Goal: Task Accomplishment & Management: Complete application form

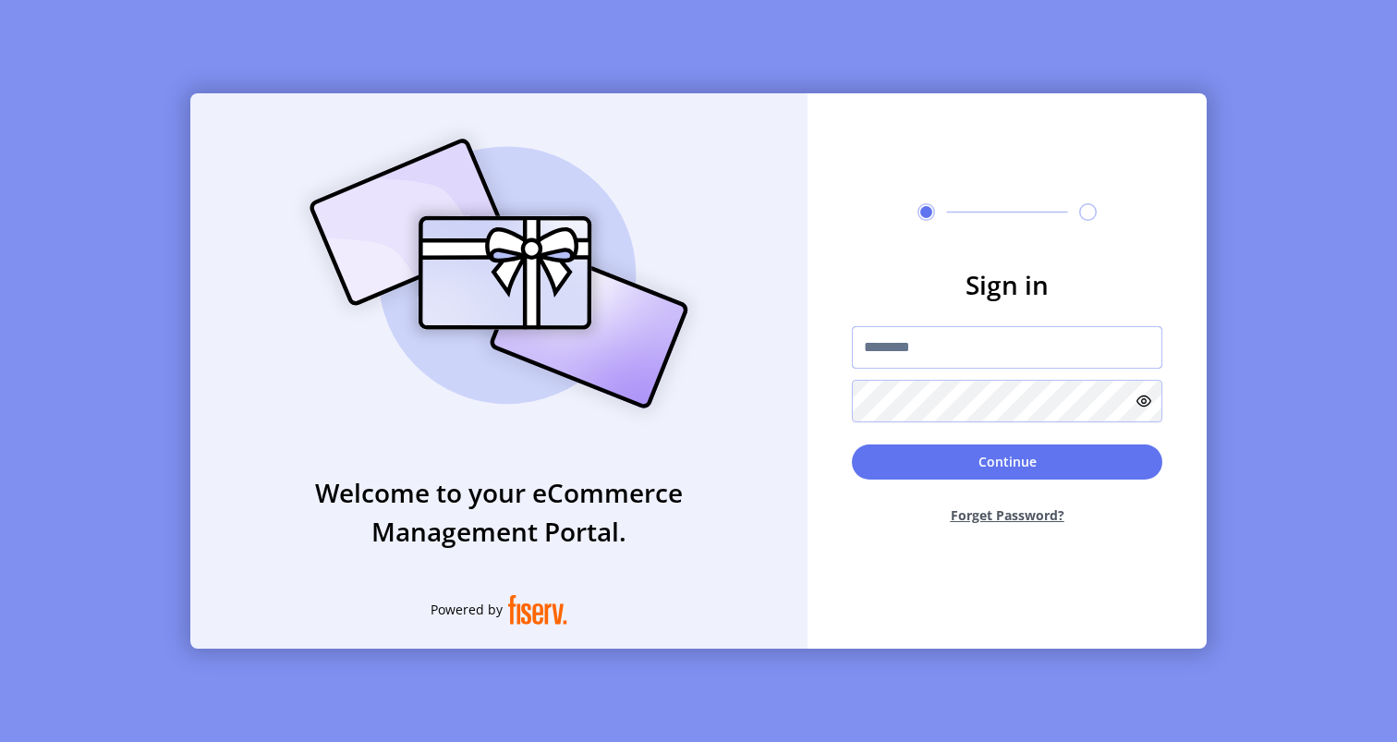
click at [1010, 349] on input "text" at bounding box center [1007, 347] width 310 height 42
type input "**********"
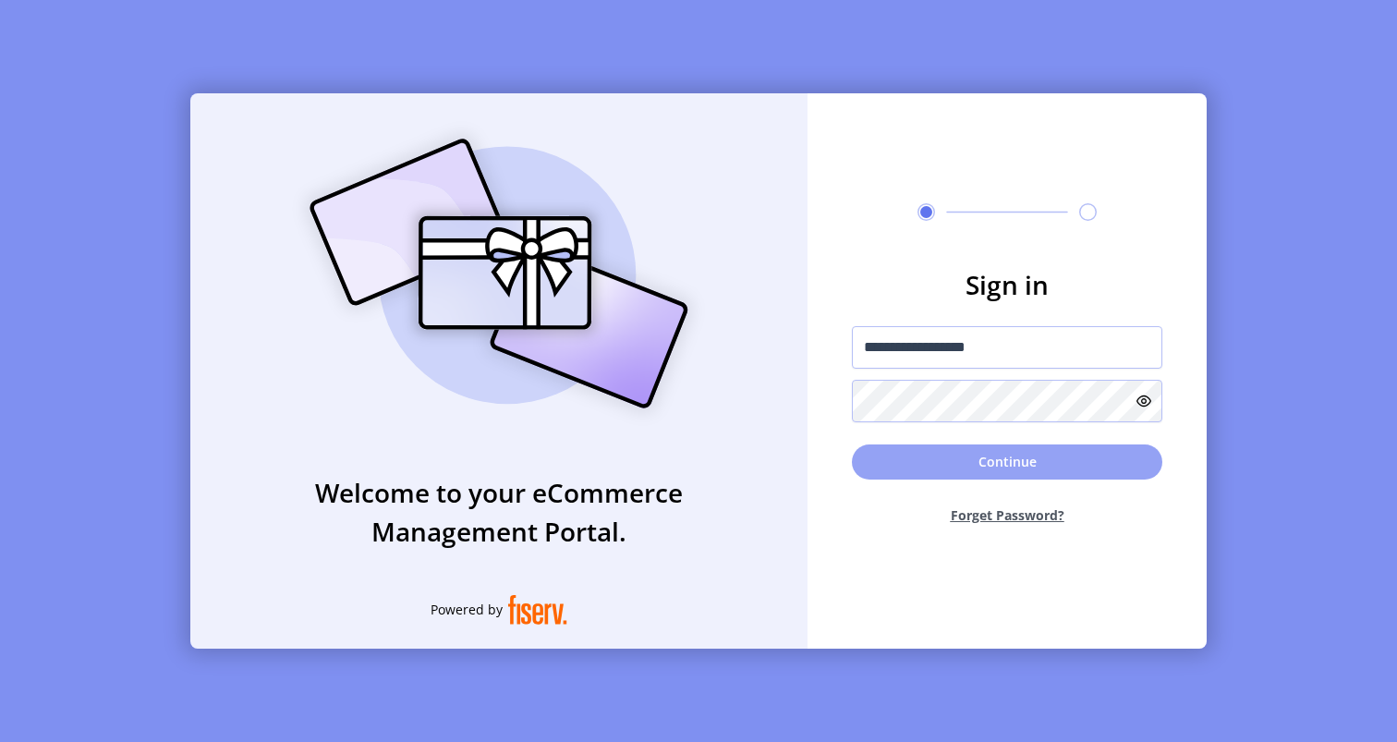
click at [1012, 458] on button "Continue" at bounding box center [1007, 461] width 310 height 35
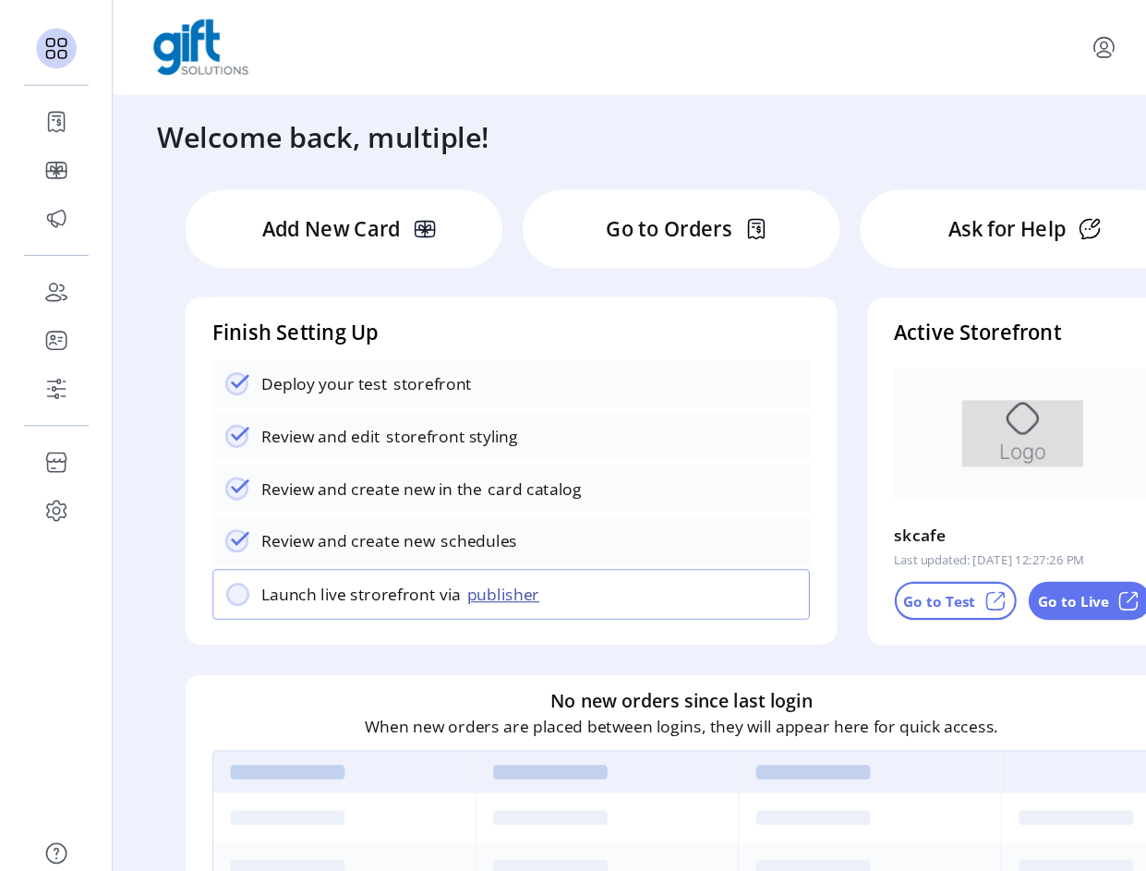
click at [57, 201] on icon at bounding box center [52, 201] width 30 height 30
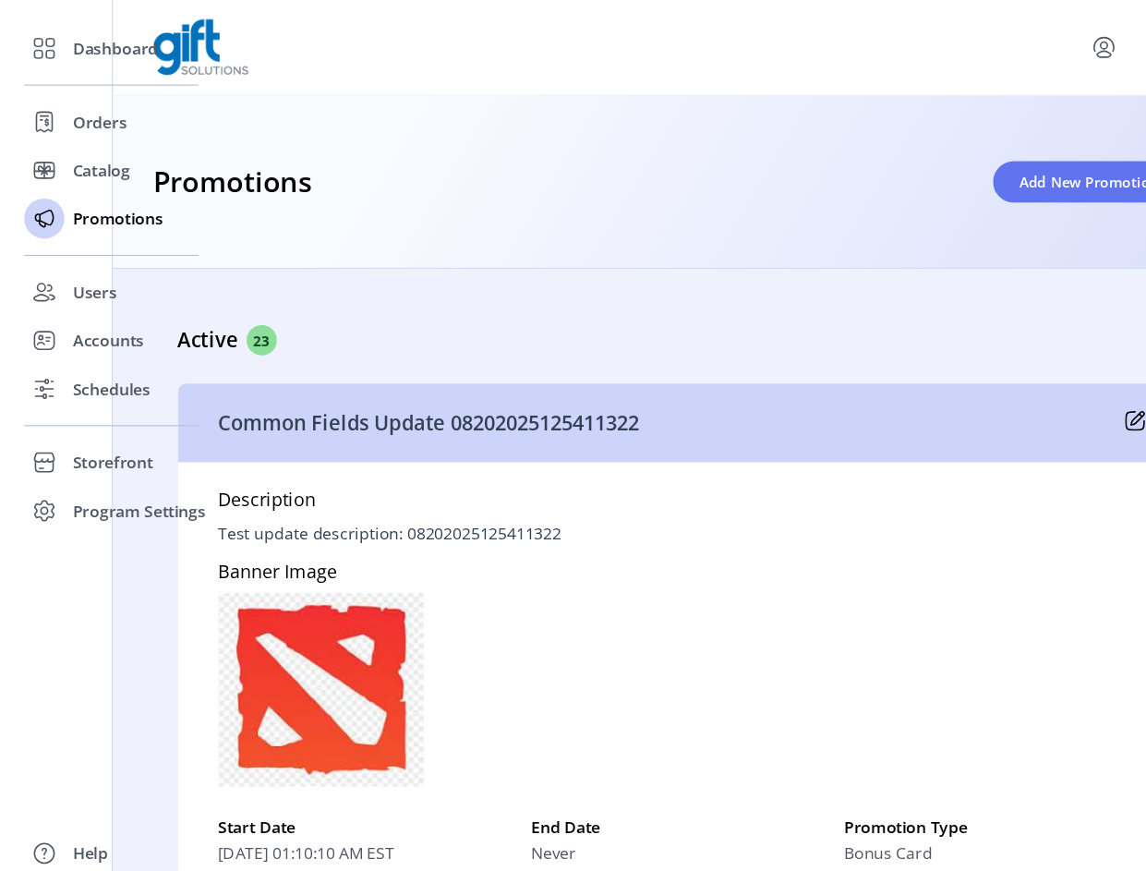
click at [991, 175] on span "Add New Promotion" at bounding box center [999, 166] width 128 height 19
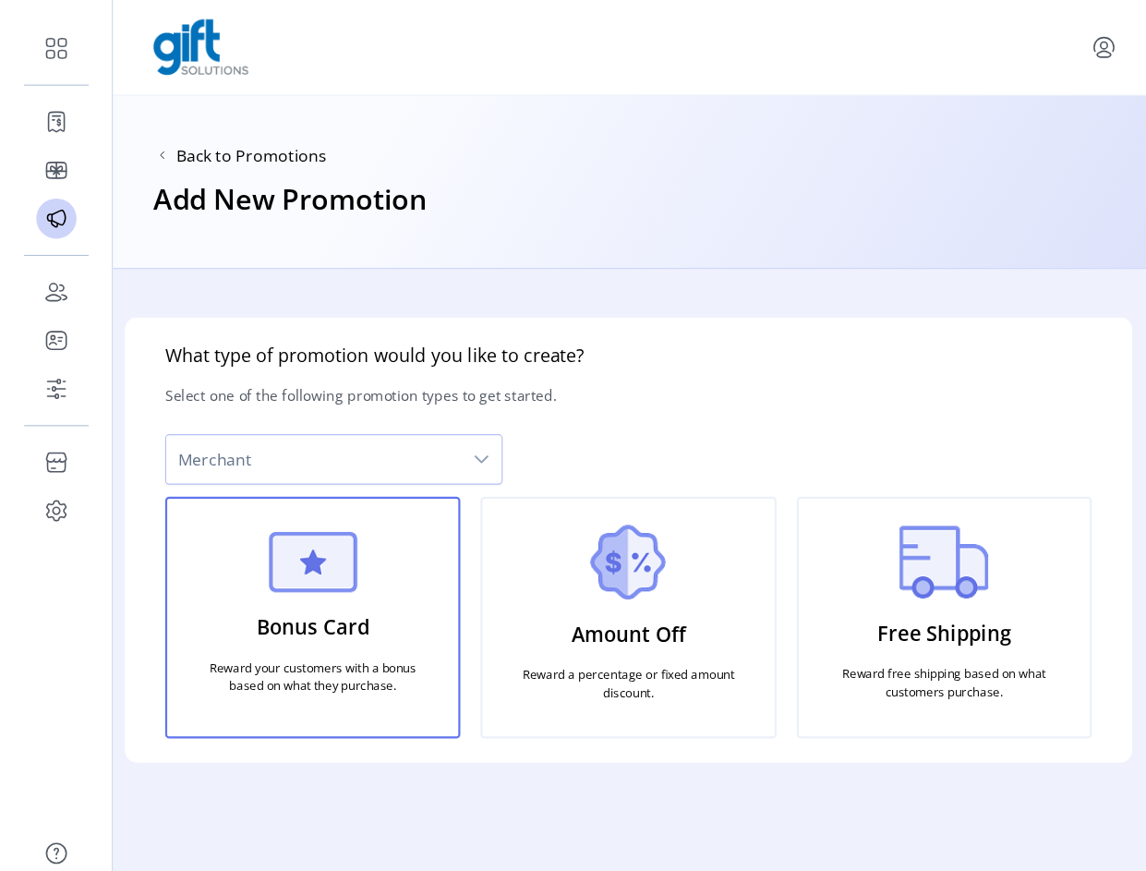
click at [413, 426] on span "Merchant" at bounding box center [287, 421] width 271 height 44
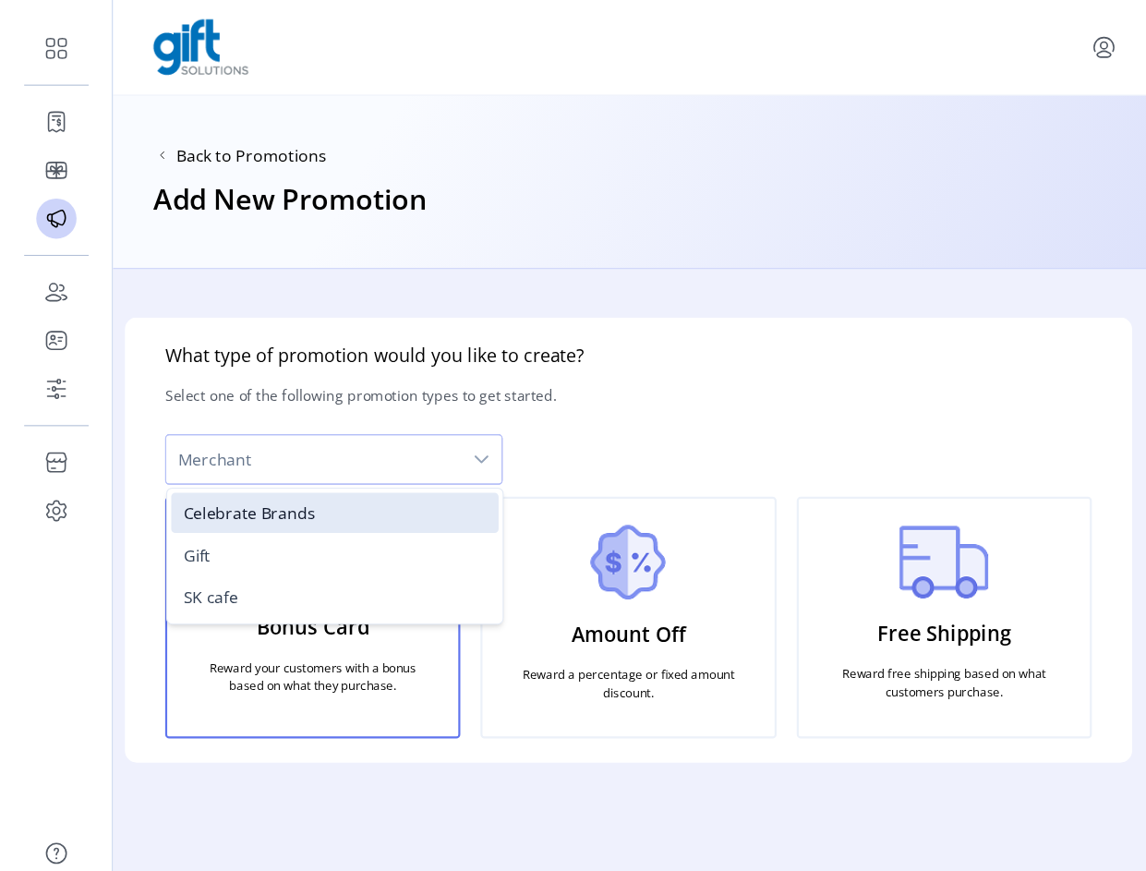
click at [274, 549] on li "SK cafe" at bounding box center [307, 547] width 300 height 37
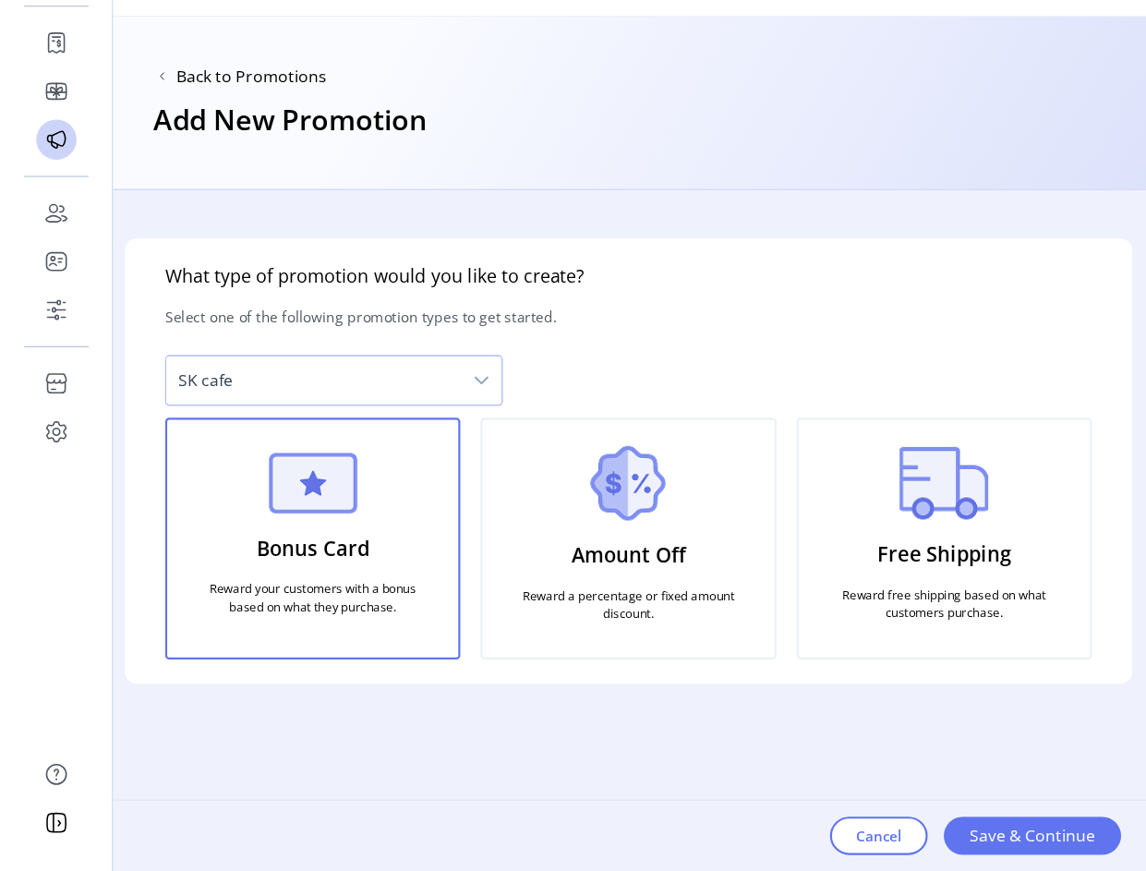
click at [959, 741] on span "Save & Continue" at bounding box center [946, 839] width 115 height 22
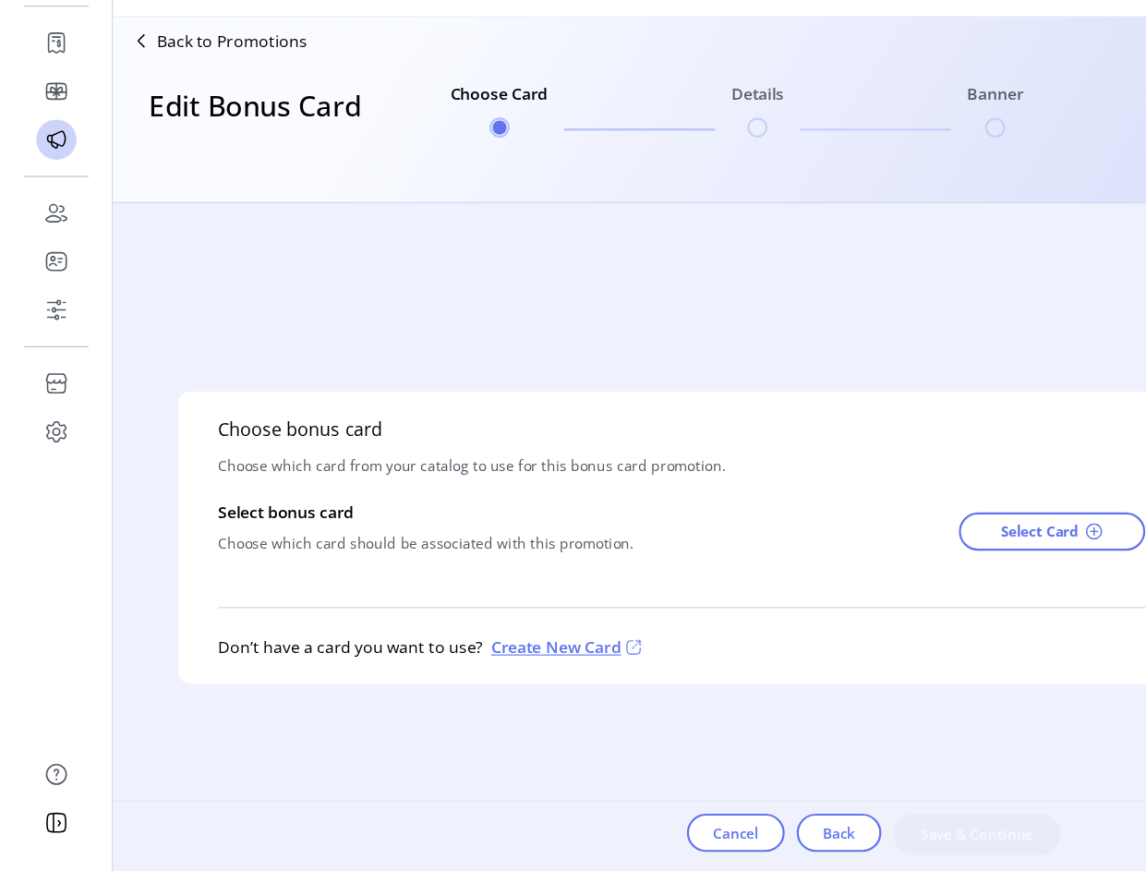
click at [974, 561] on span "Select Card" at bounding box center [953, 559] width 71 height 19
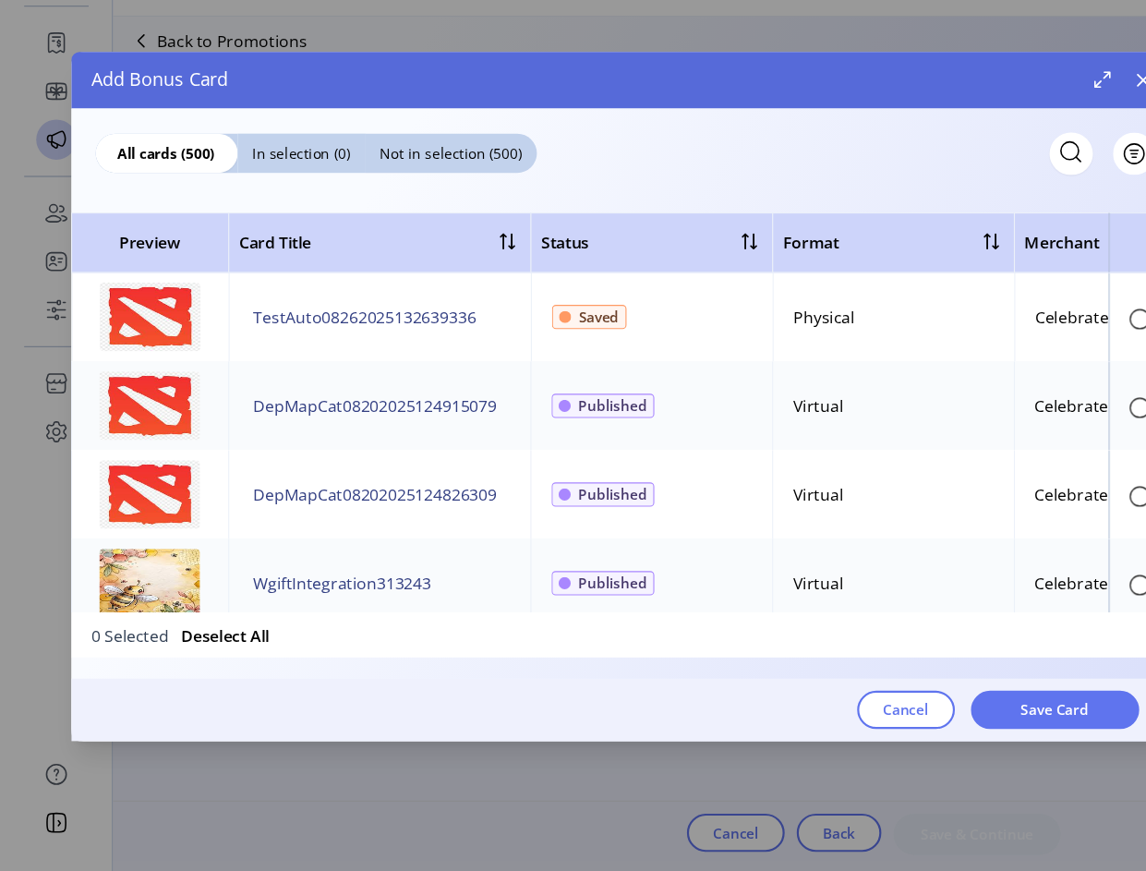
click at [1045, 145] on icon "button" at bounding box center [1048, 146] width 15 height 15
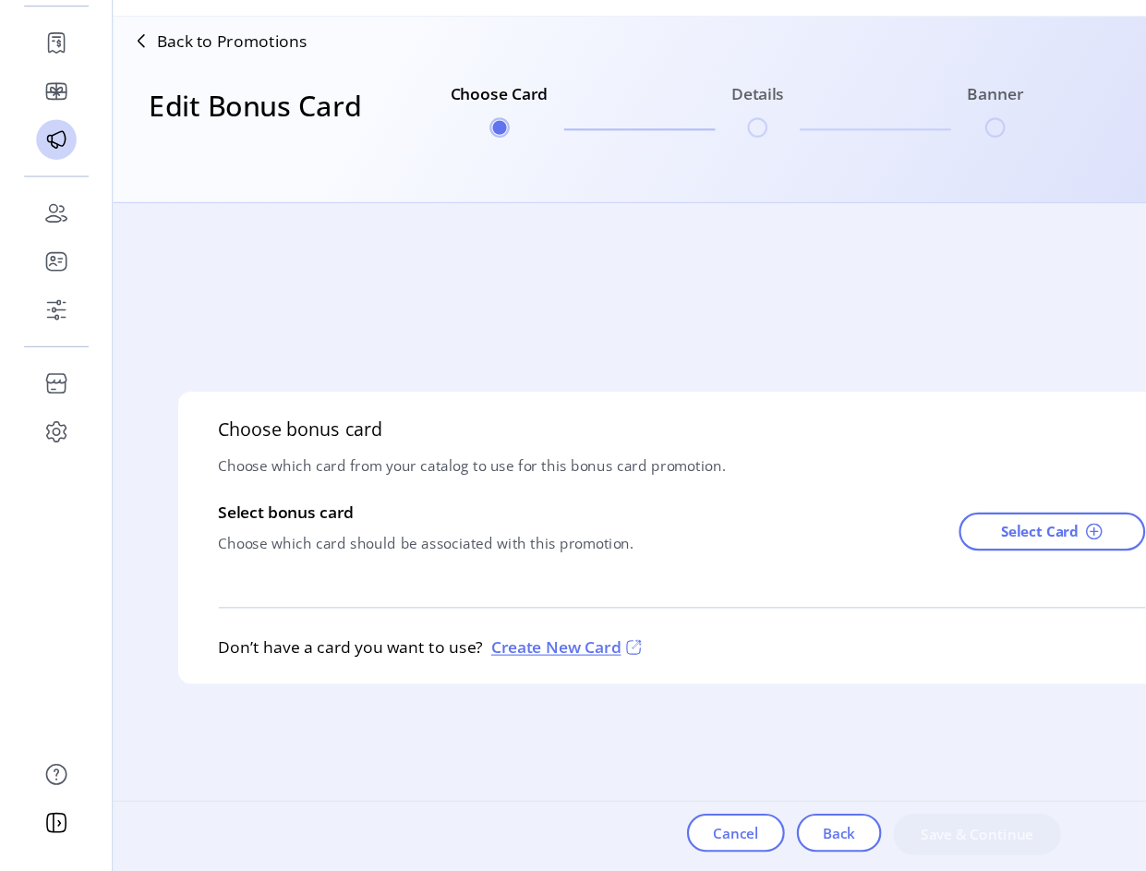
click at [201, 118] on p "Back to Promotions" at bounding box center [213, 110] width 138 height 22
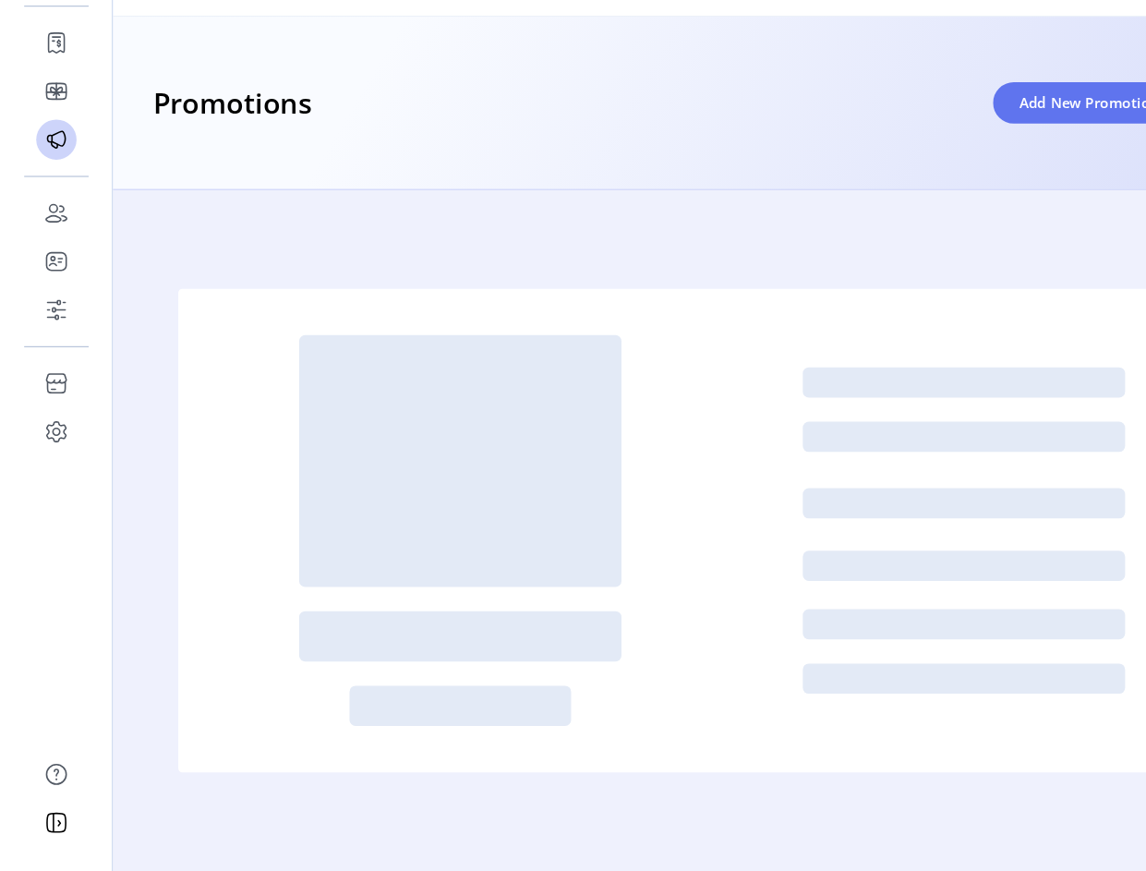
click at [954, 165] on span "Add New Promotion" at bounding box center [999, 166] width 128 height 19
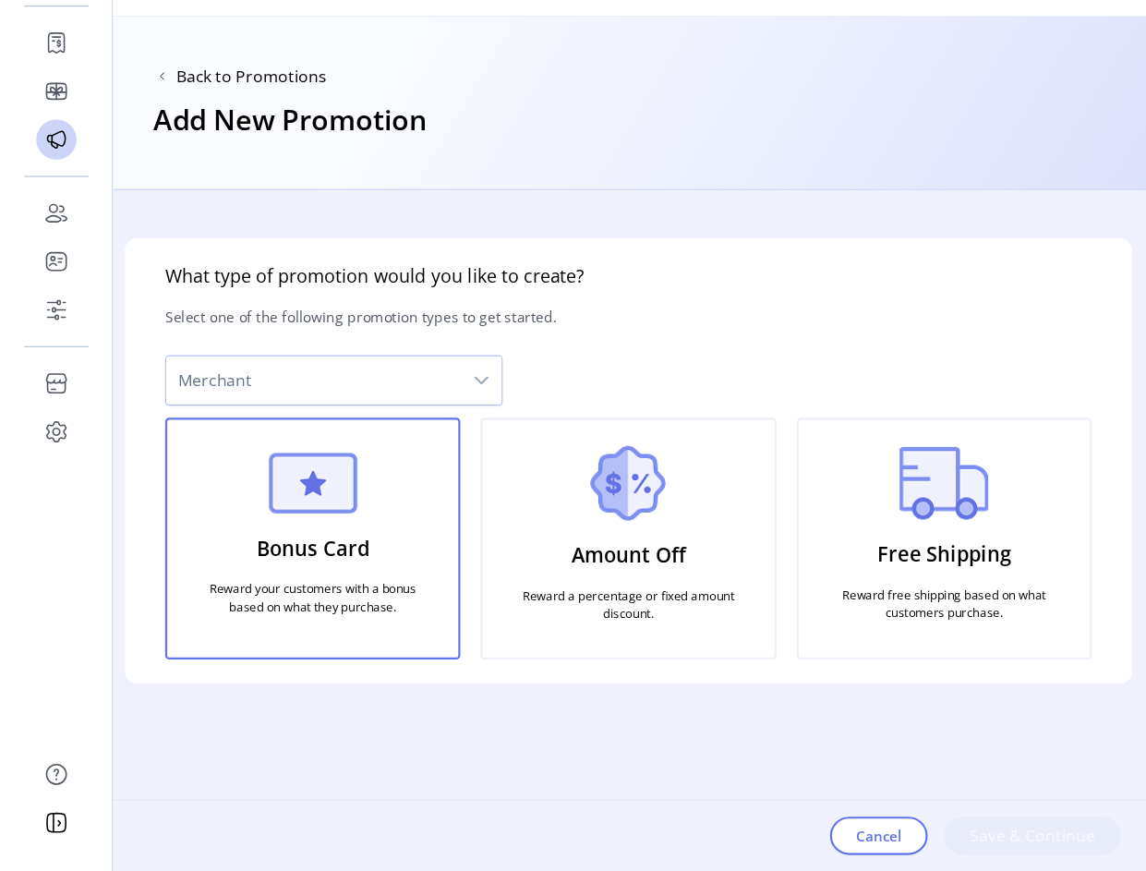
click at [430, 419] on div "dropdown trigger" at bounding box center [441, 421] width 37 height 44
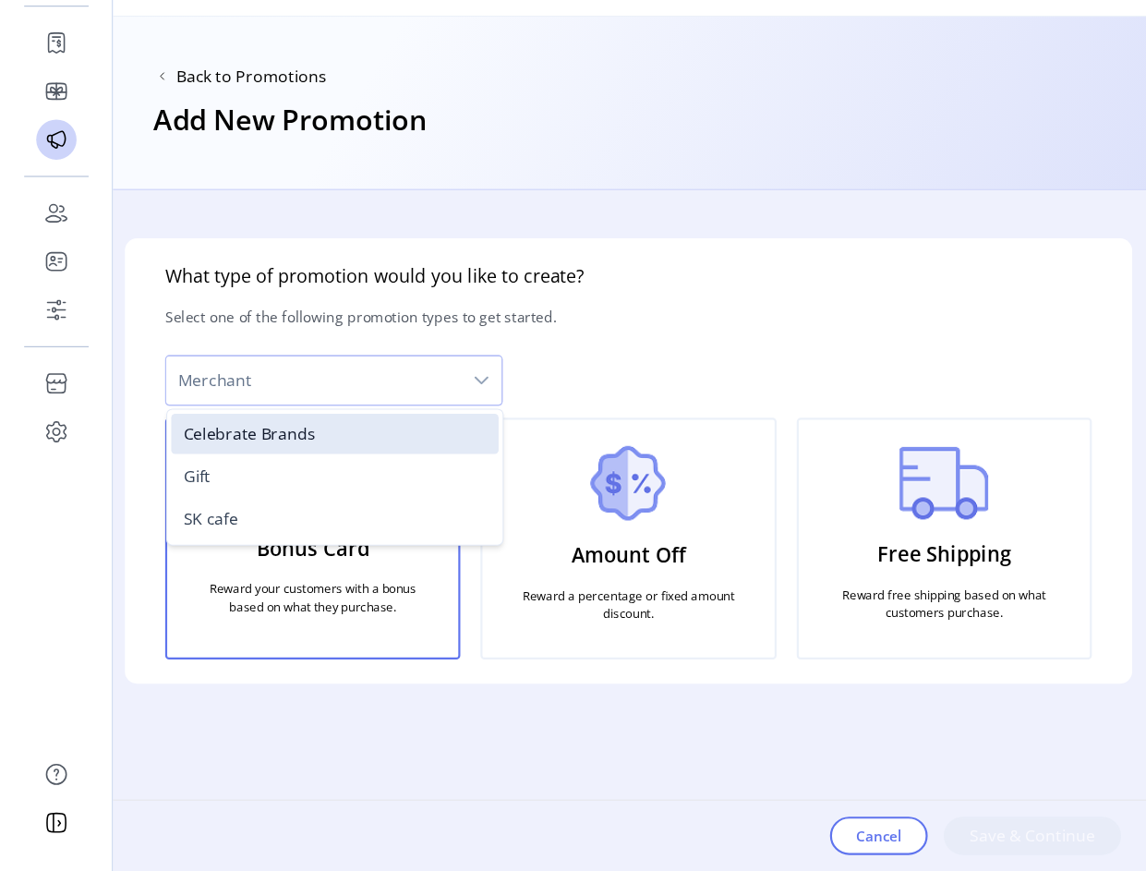
click at [297, 507] on li "Gift" at bounding box center [307, 508] width 300 height 37
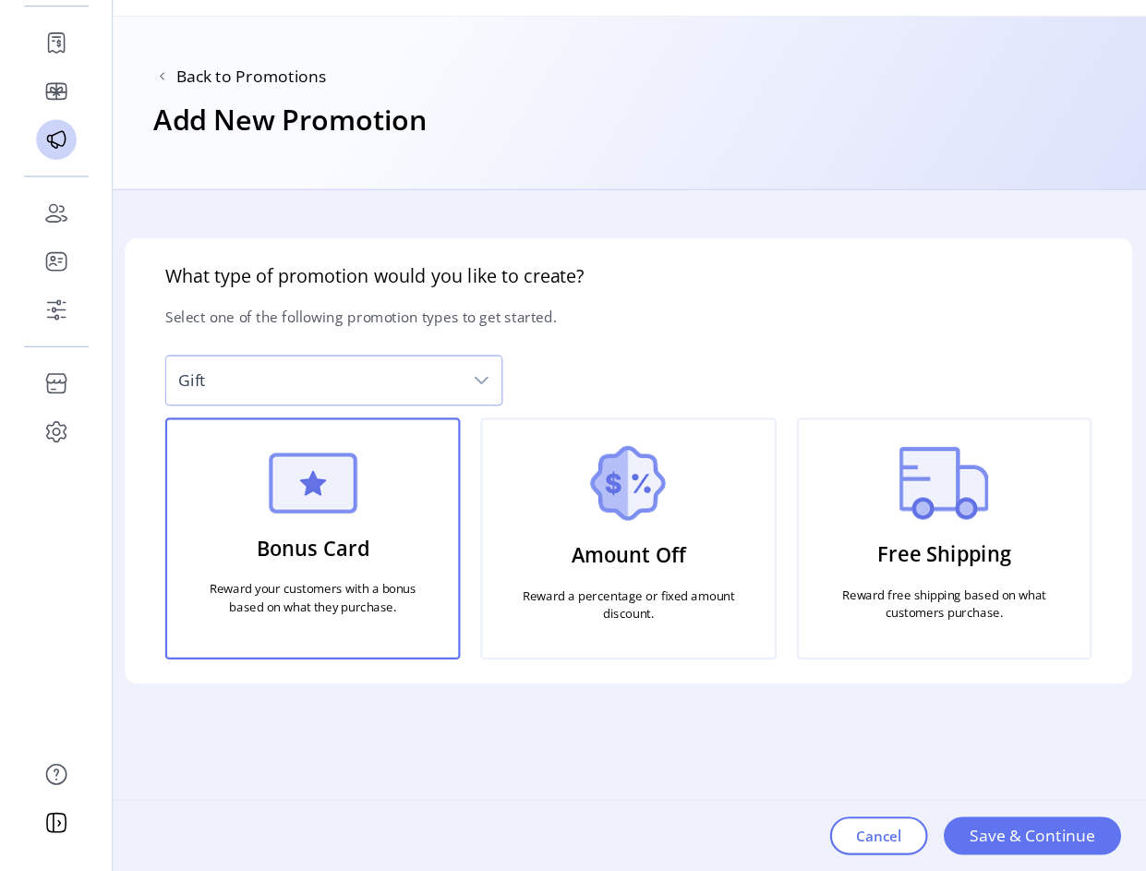
click at [943, 741] on span "Save & Continue" at bounding box center [946, 839] width 115 height 22
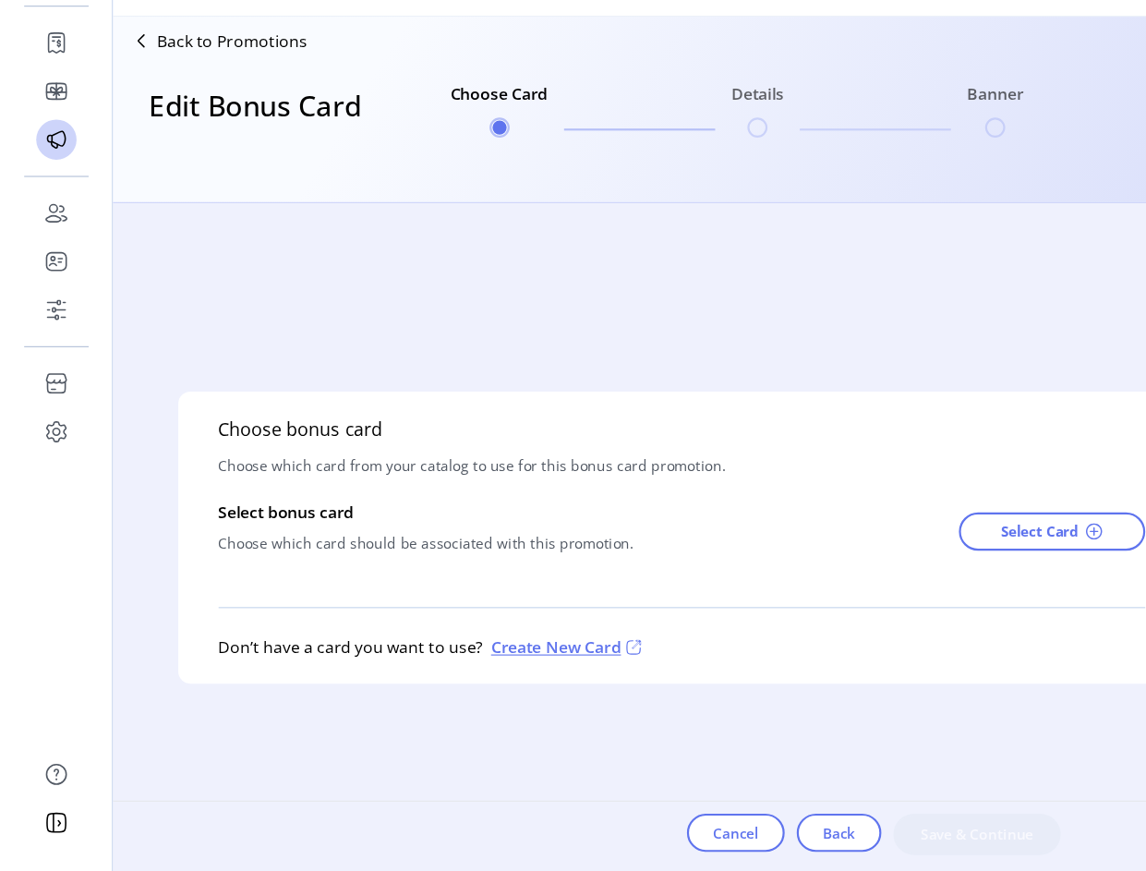
click at [985, 562] on span "Select Card" at bounding box center [953, 559] width 71 height 19
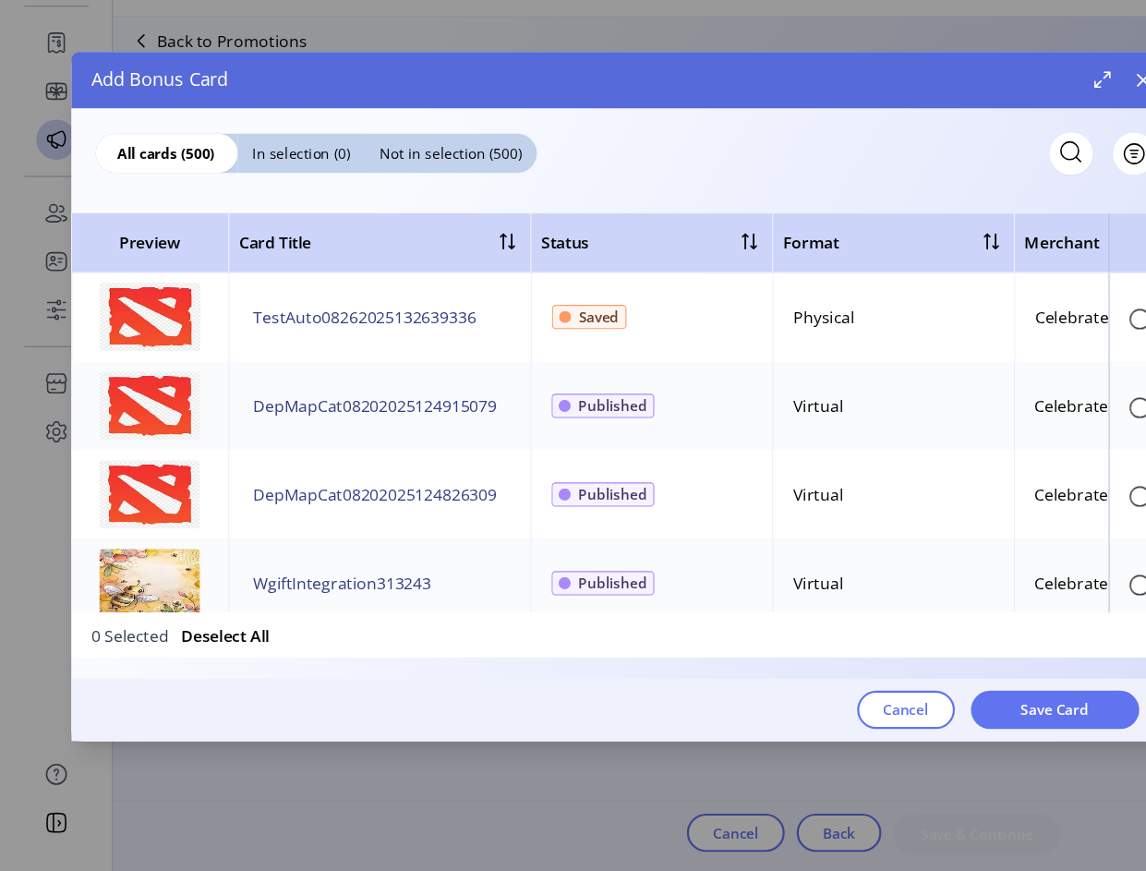
click at [1047, 145] on icon "button" at bounding box center [1048, 145] width 12 height 12
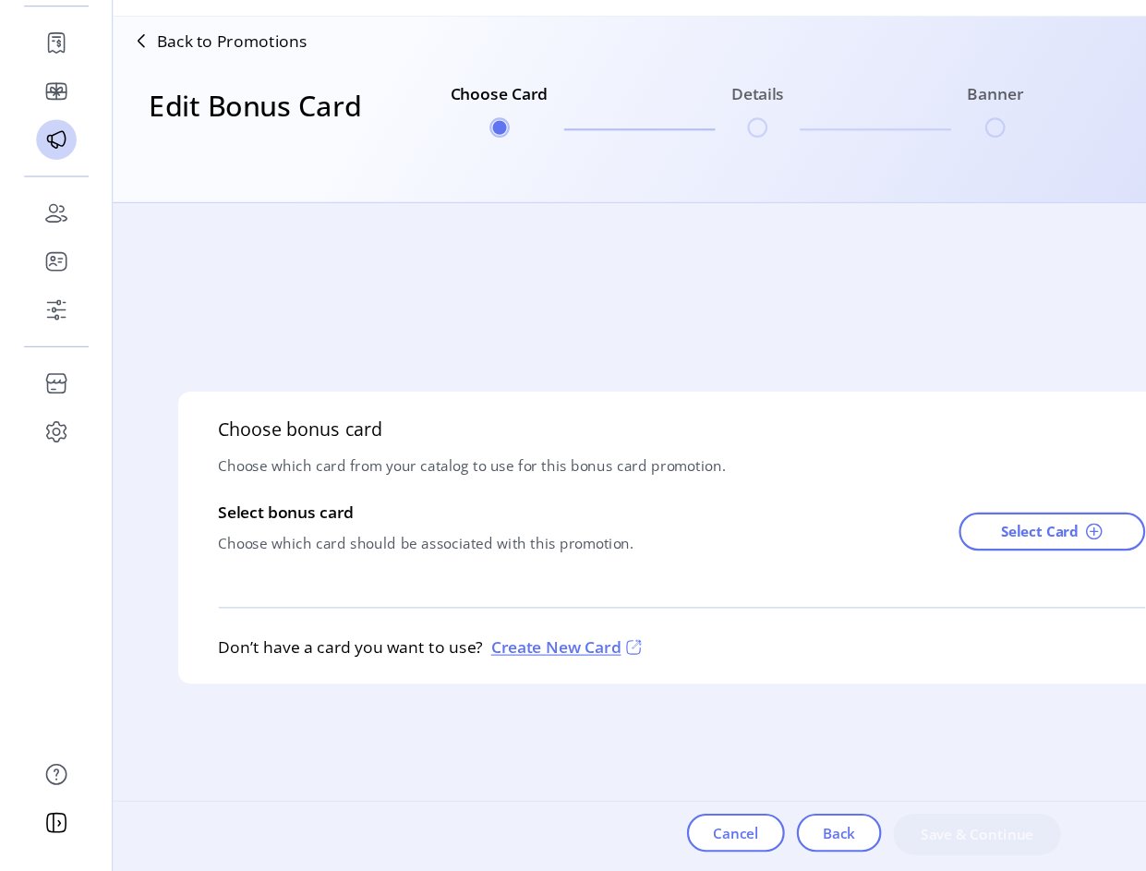
click at [214, 115] on p "Back to Promotions" at bounding box center [213, 110] width 138 height 22
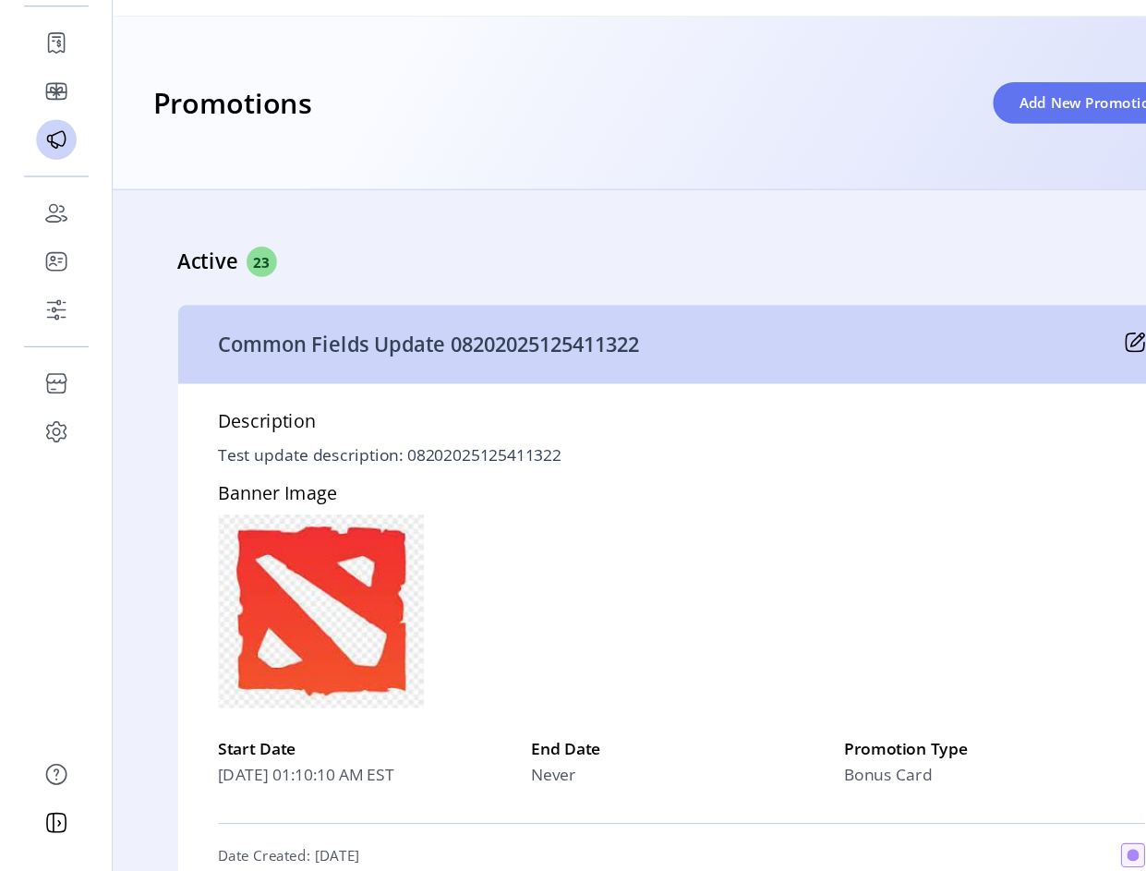
click at [1009, 175] on span "Add New Promotion" at bounding box center [999, 166] width 128 height 19
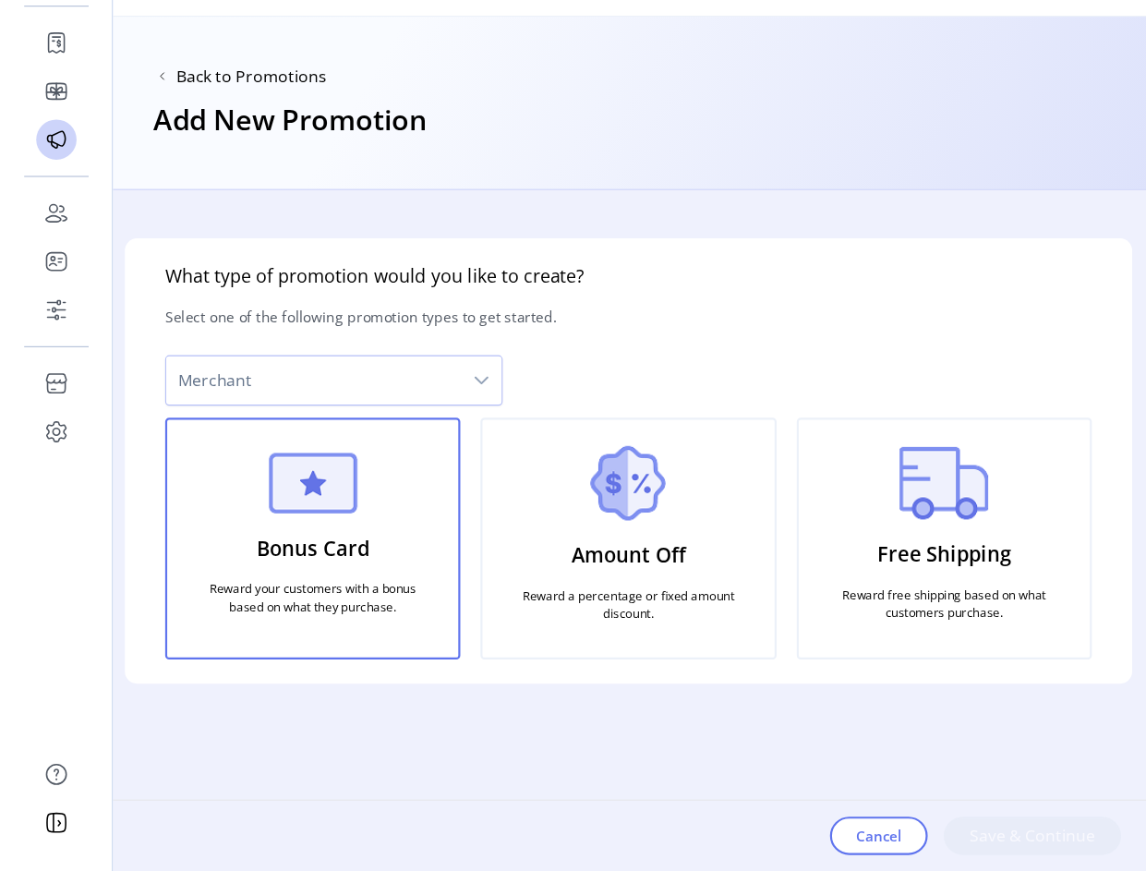
click at [441, 421] on icon "dropdown trigger" at bounding box center [441, 421] width 15 height 15
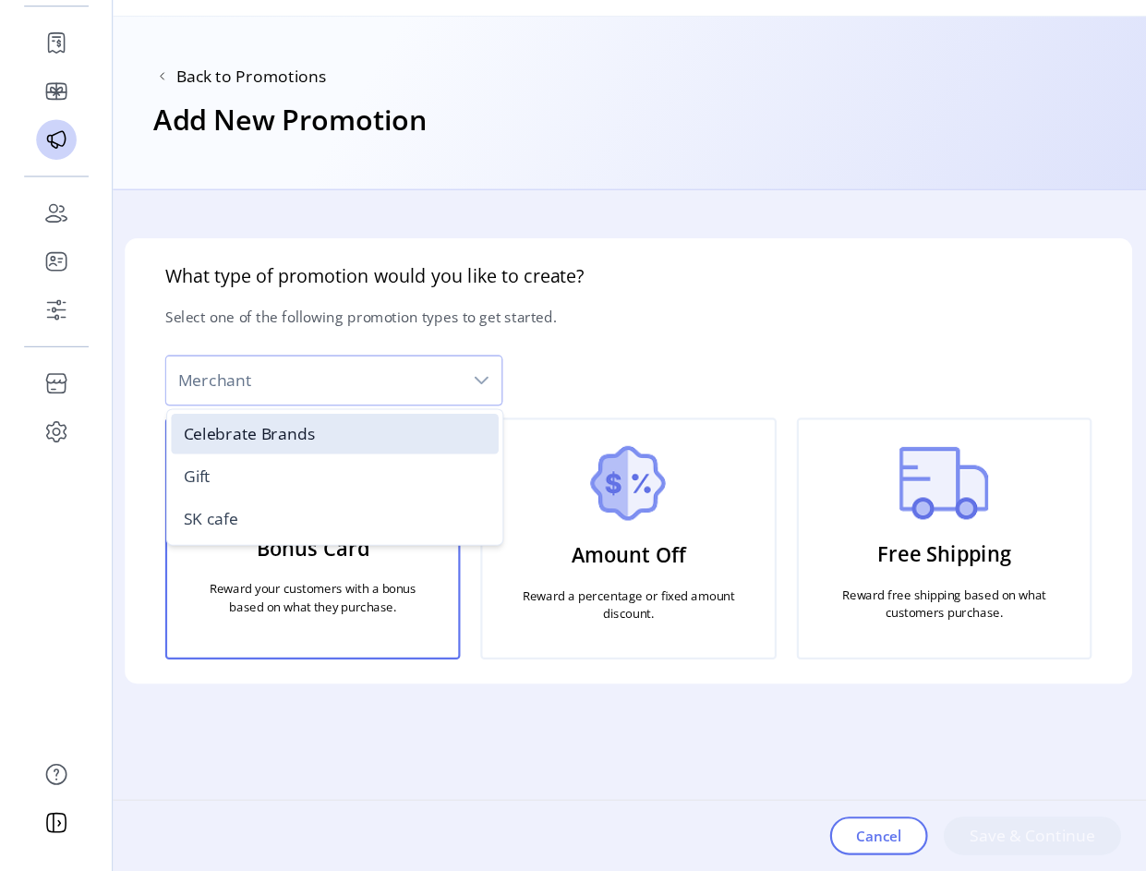
click at [261, 471] on span "Celebrate Brands" at bounding box center [228, 470] width 121 height 20
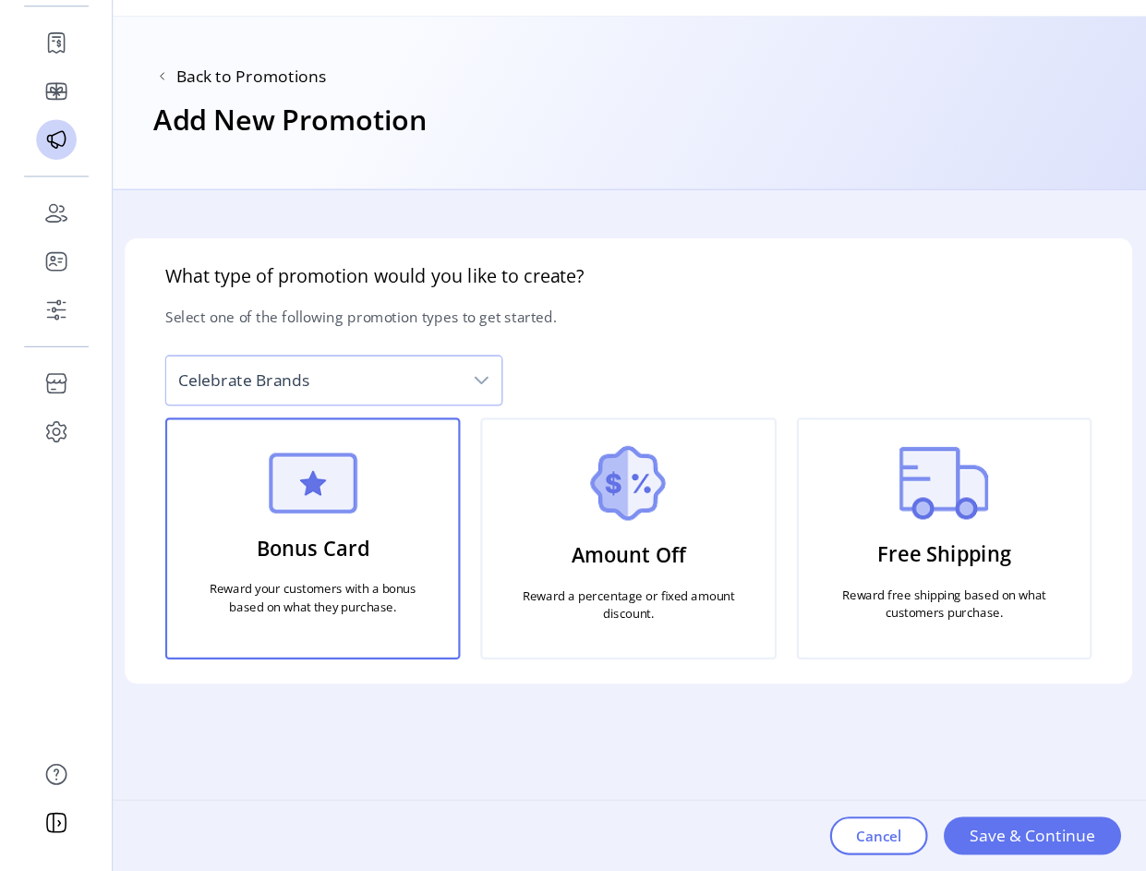
click at [920, 741] on span "Save & Continue" at bounding box center [946, 839] width 115 height 22
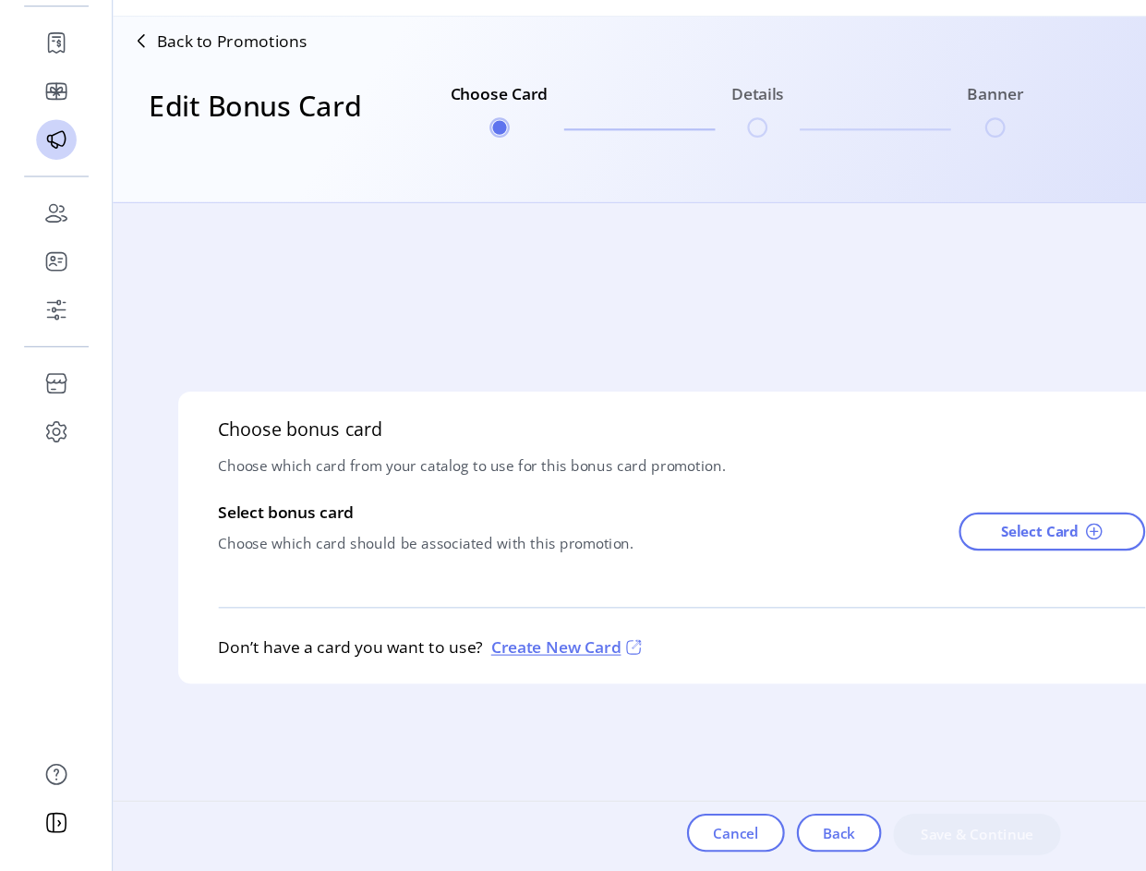
click at [169, 112] on p "Back to Promotions" at bounding box center [213, 110] width 138 height 22
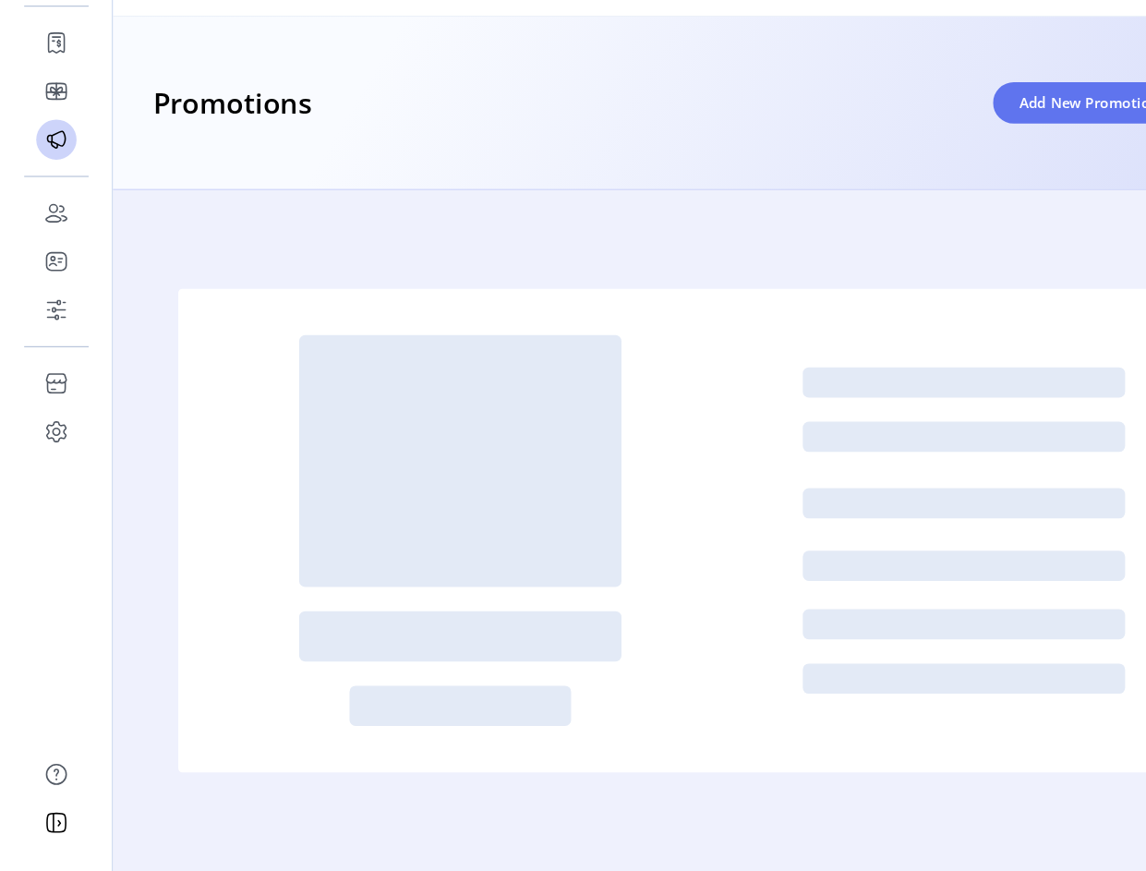
click at [965, 174] on span "Add New Promotion" at bounding box center [999, 166] width 128 height 19
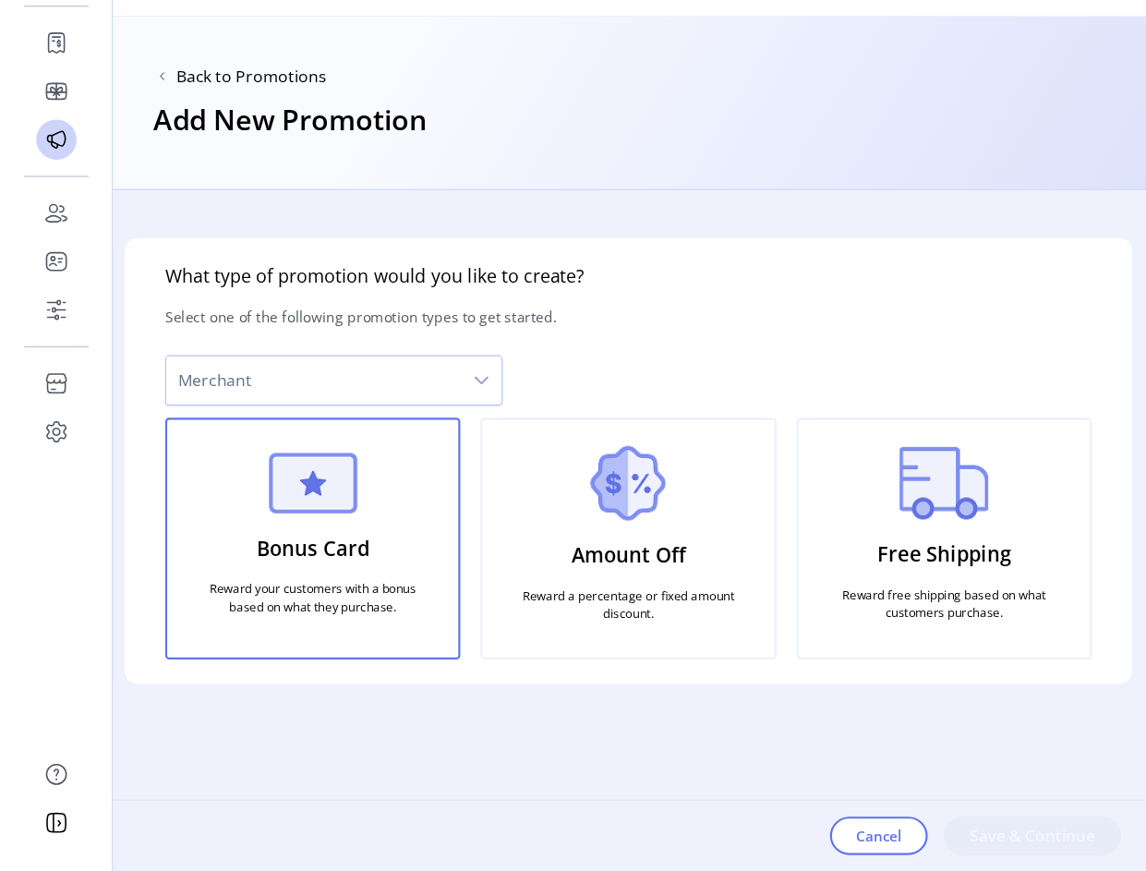
click at [414, 425] on span "Merchant" at bounding box center [287, 421] width 271 height 44
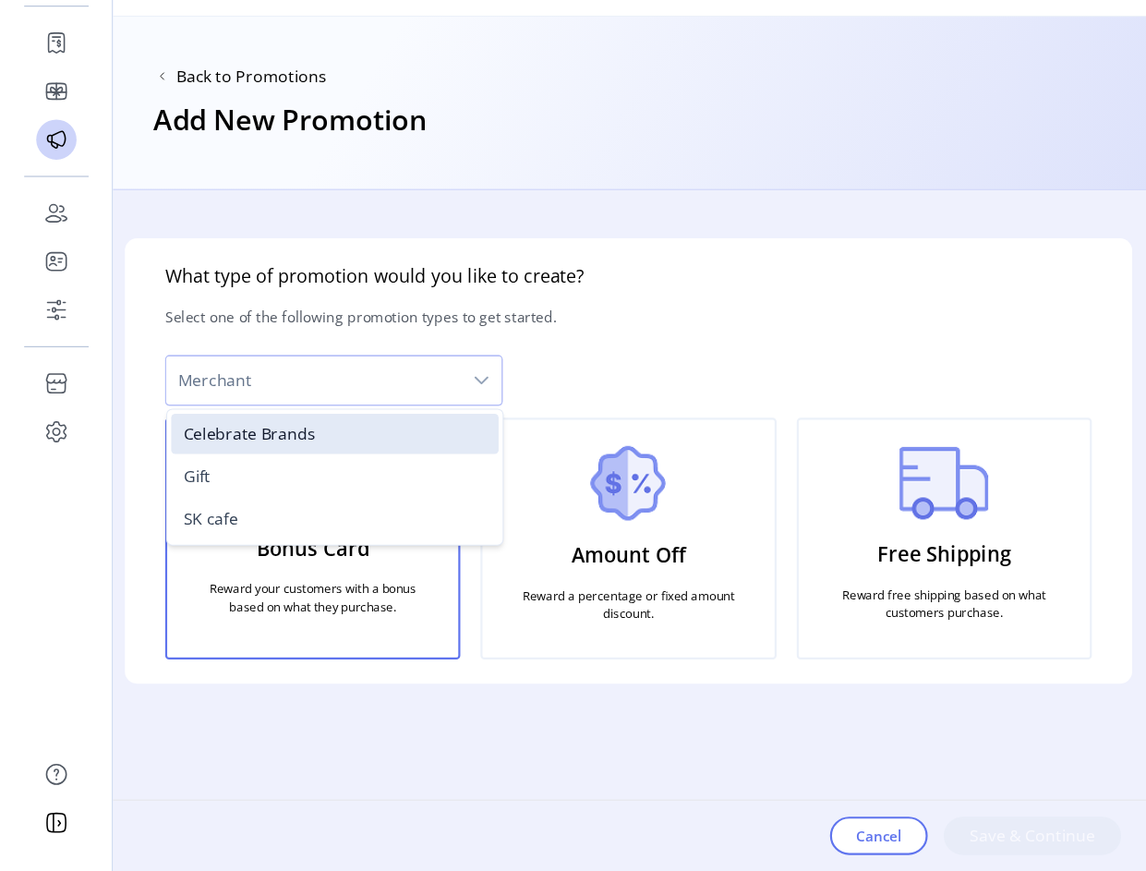
click at [330, 479] on li "Celebrate Brands" at bounding box center [307, 470] width 300 height 37
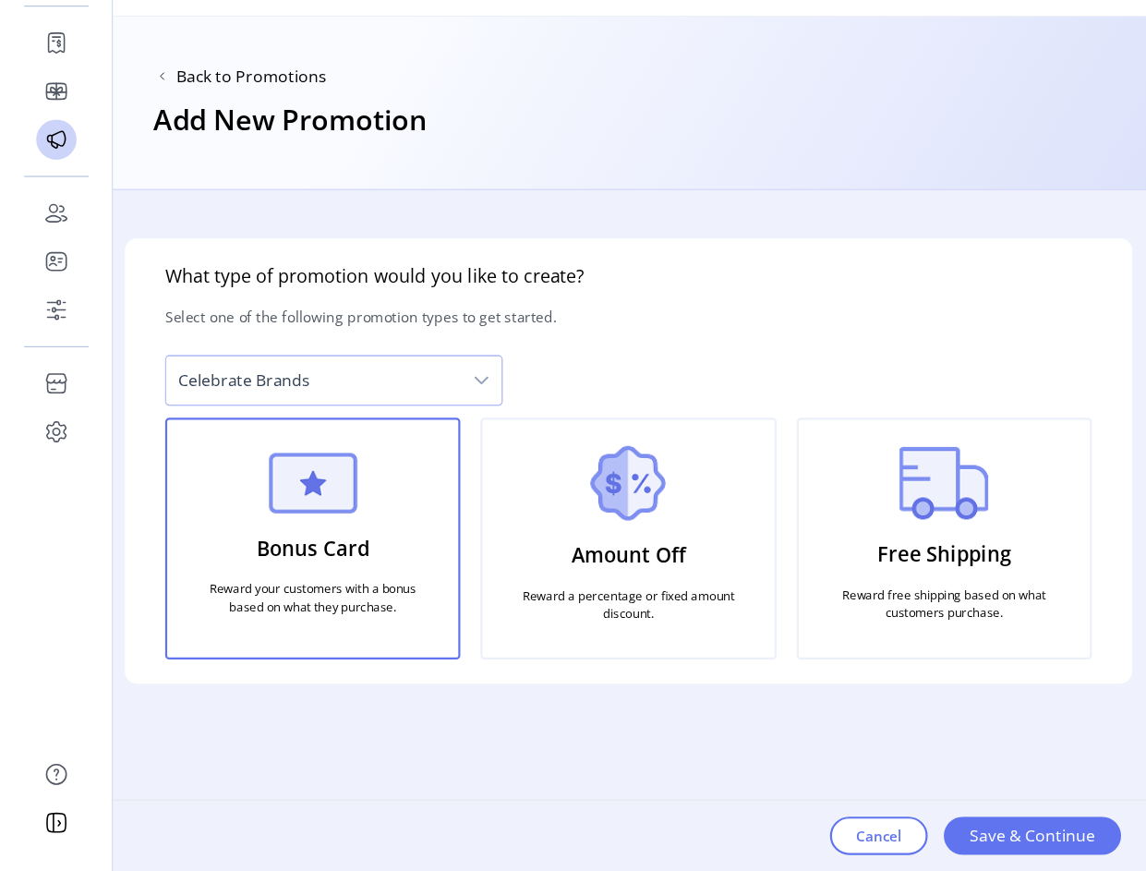
click at [956, 741] on span "Save & Continue" at bounding box center [946, 839] width 115 height 22
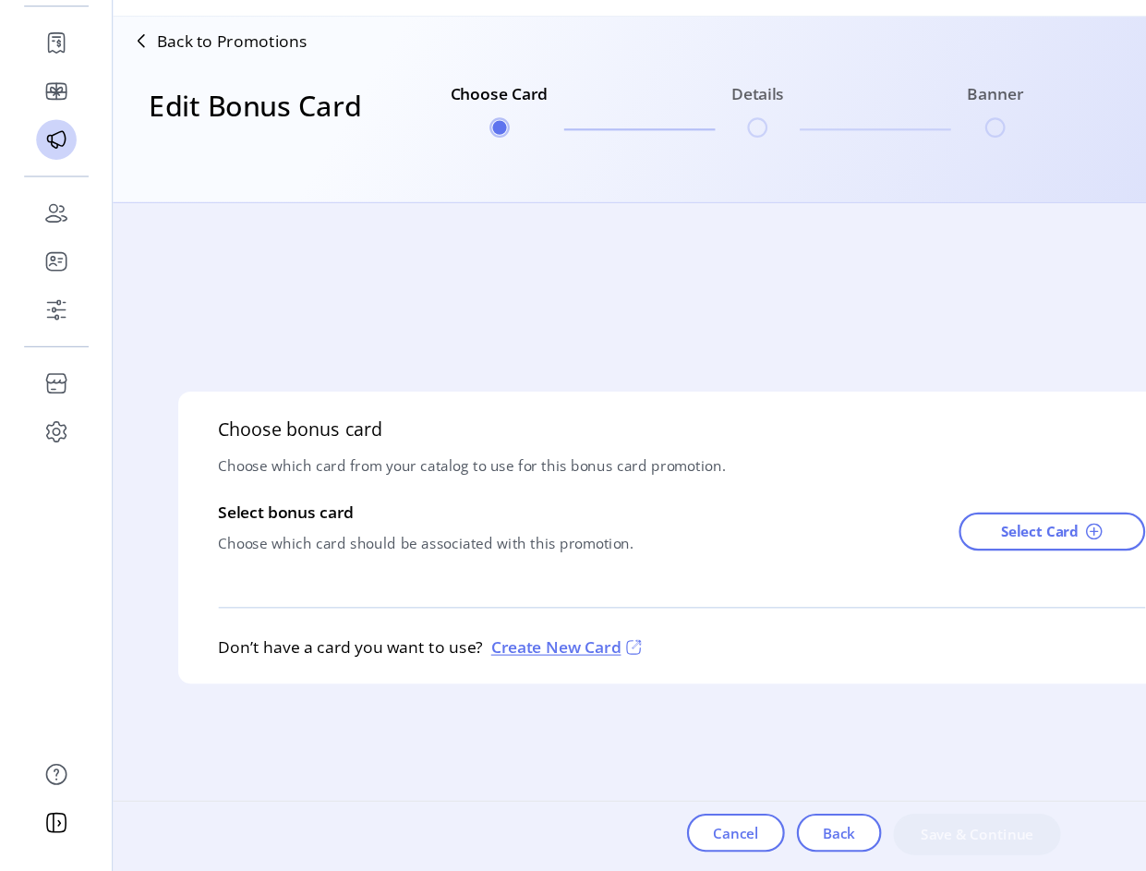
click at [961, 567] on span "Select Card" at bounding box center [953, 559] width 71 height 19
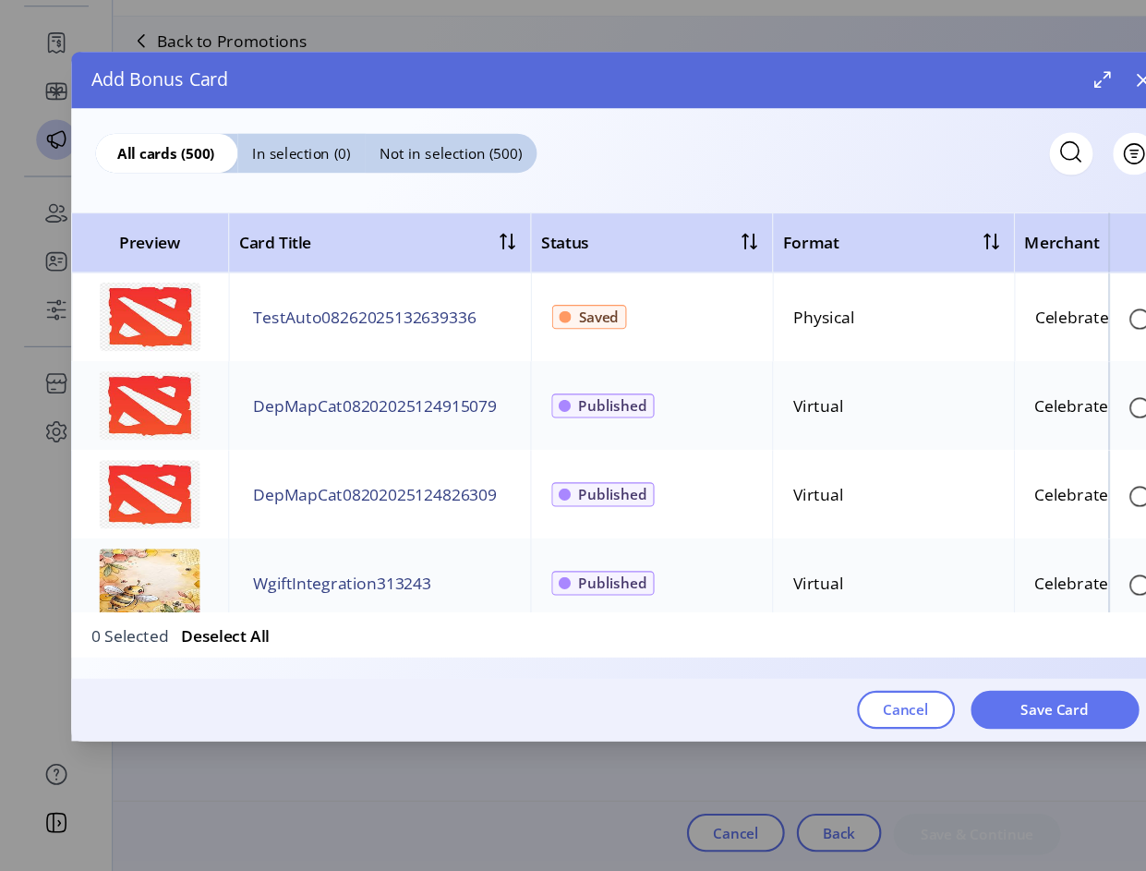
click at [1047, 146] on icon "button" at bounding box center [1048, 145] width 12 height 12
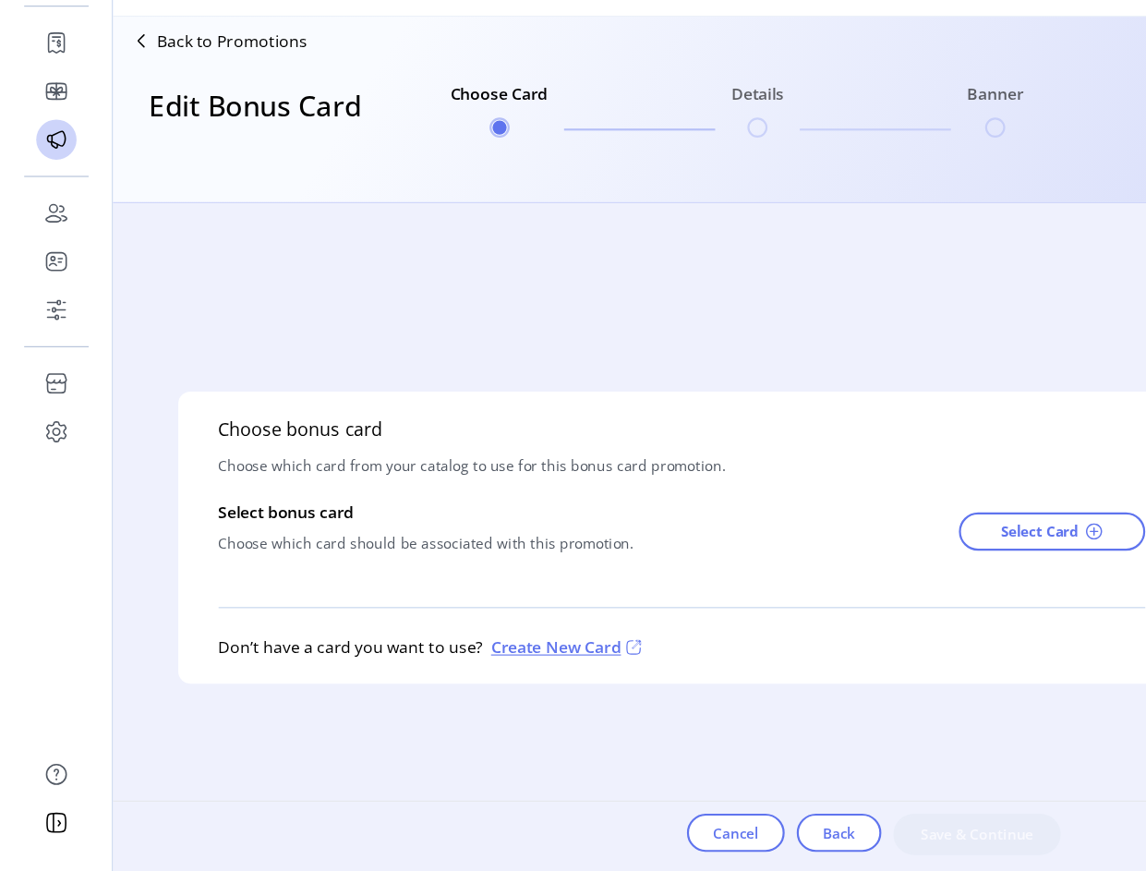
click at [977, 563] on span "Select Card" at bounding box center [953, 559] width 71 height 19
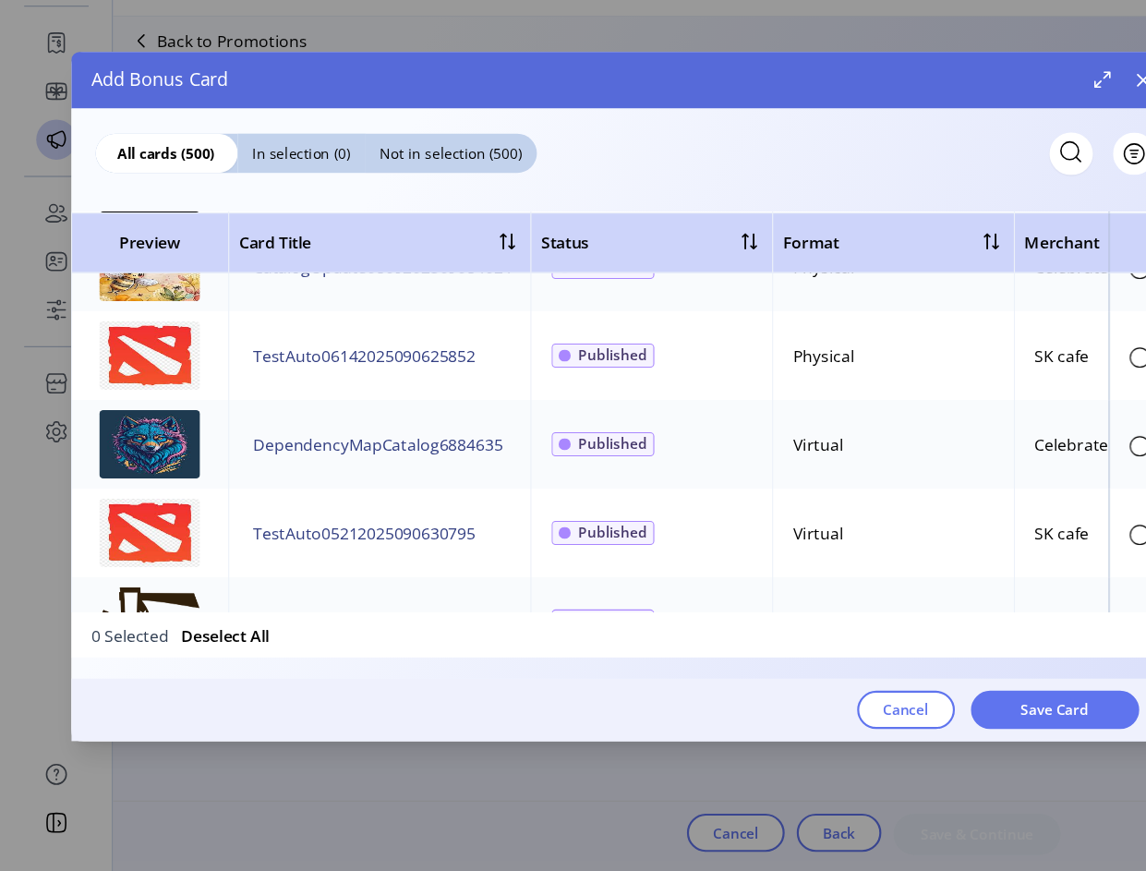
scroll to position [3477, 0]
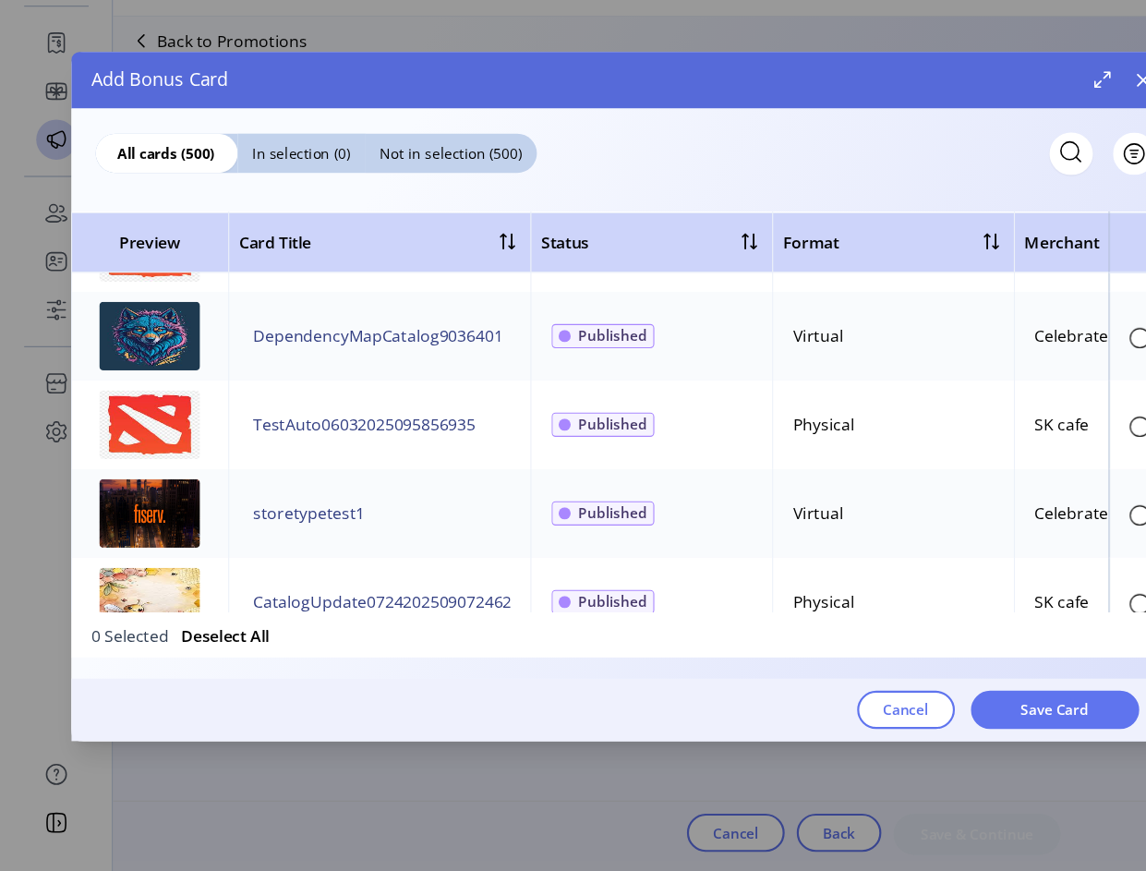
click at [1043, 150] on icon "button" at bounding box center [1048, 145] width 12 height 12
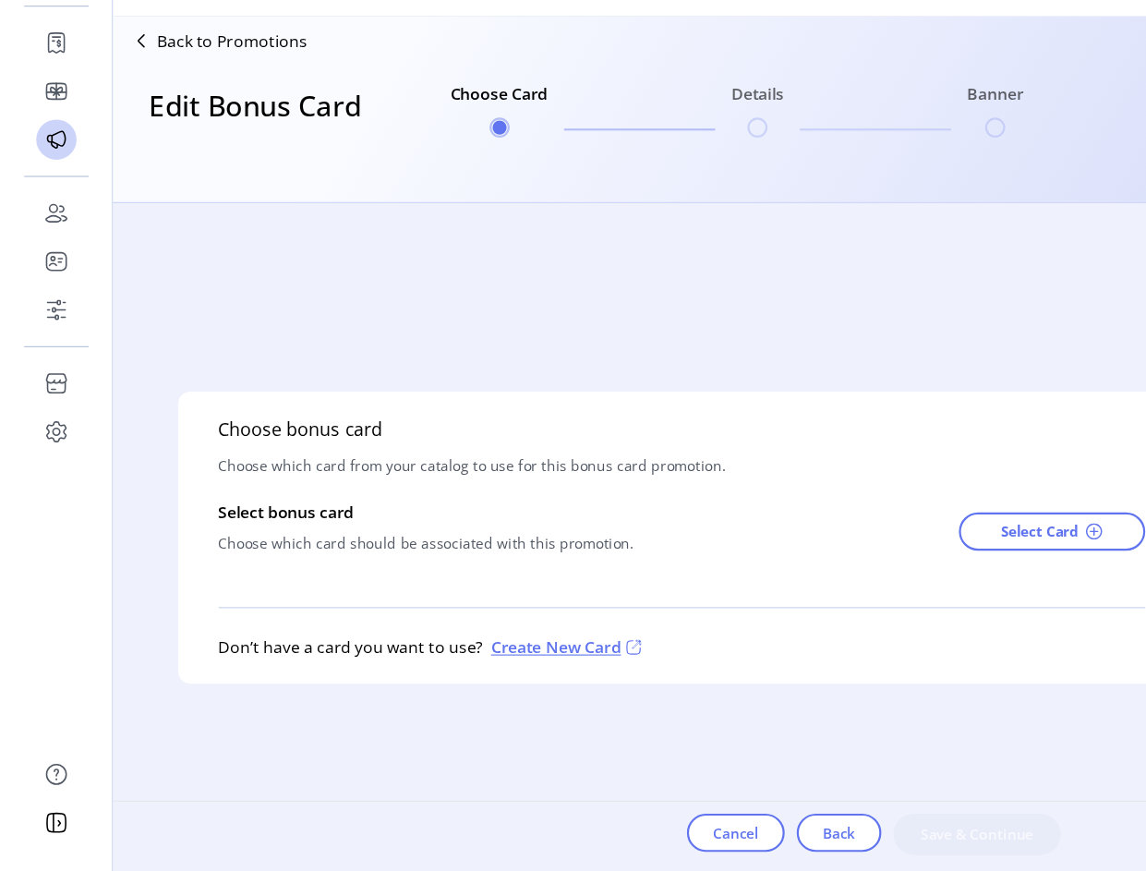
click at [185, 121] on div "Back to Promotions" at bounding box center [196, 110] width 171 height 30
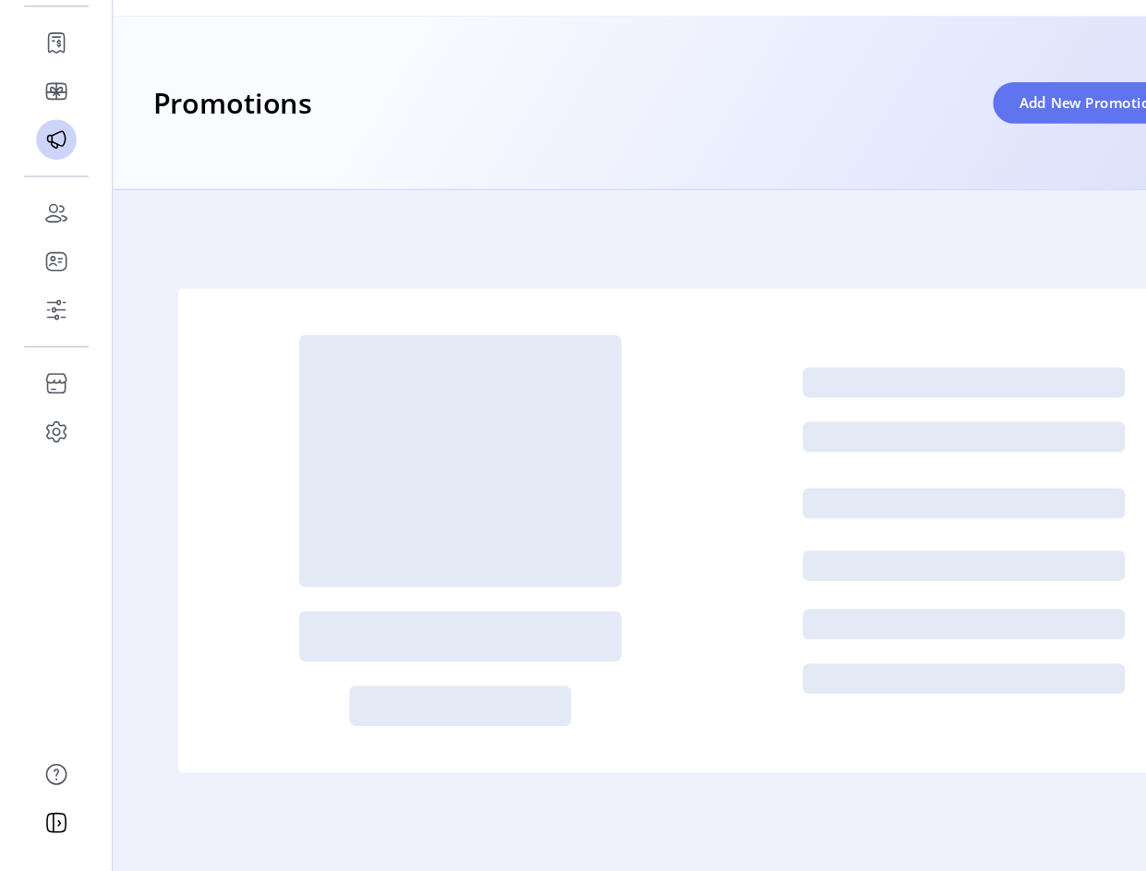
click at [1022, 163] on span "Add New Promotion" at bounding box center [999, 166] width 128 height 19
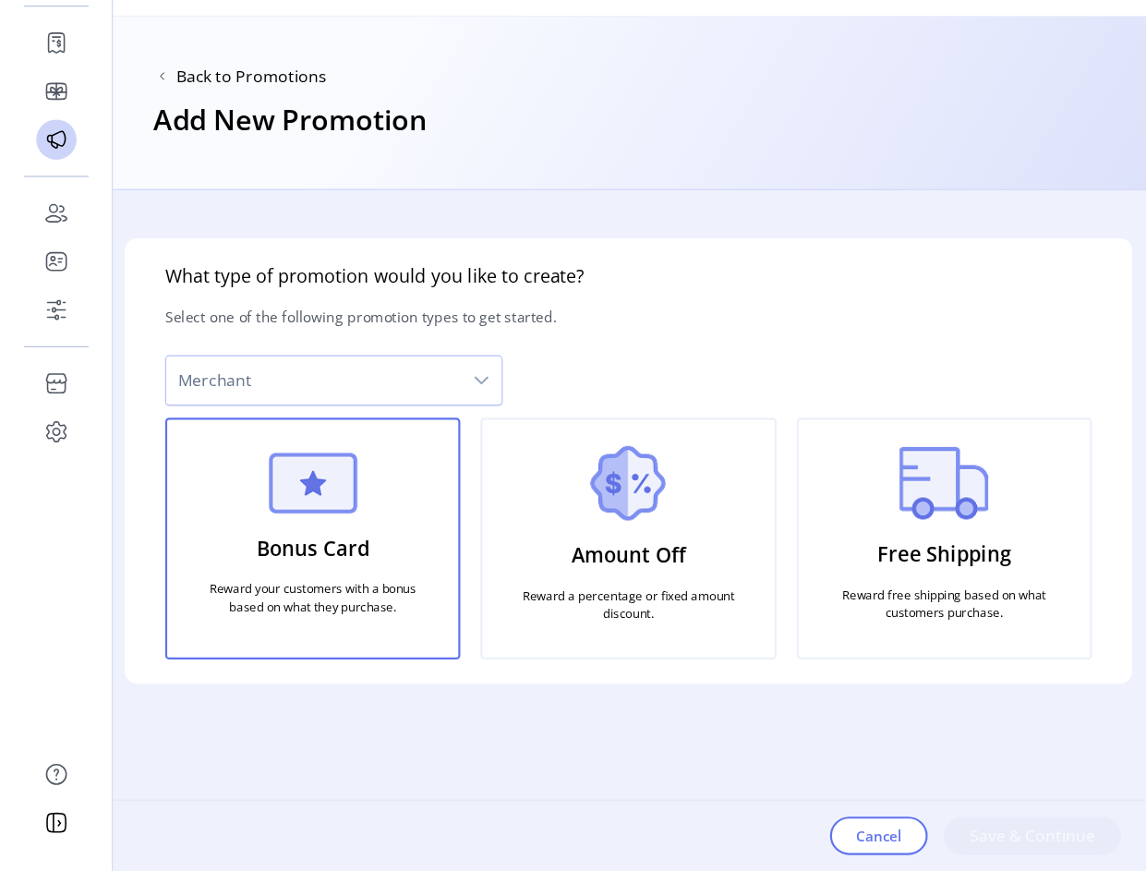
click at [428, 422] on div "dropdown trigger" at bounding box center [441, 421] width 37 height 44
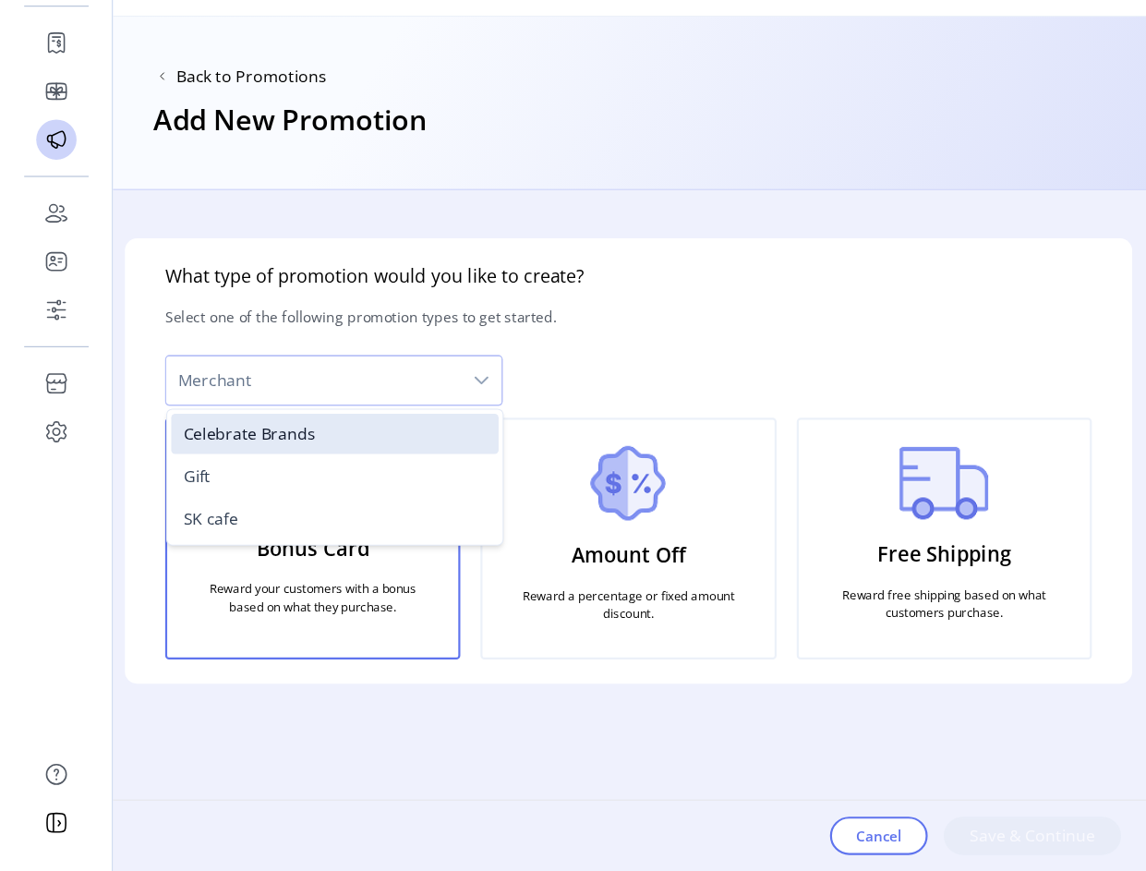
click at [184, 511] on span "Gift" at bounding box center [180, 509] width 25 height 20
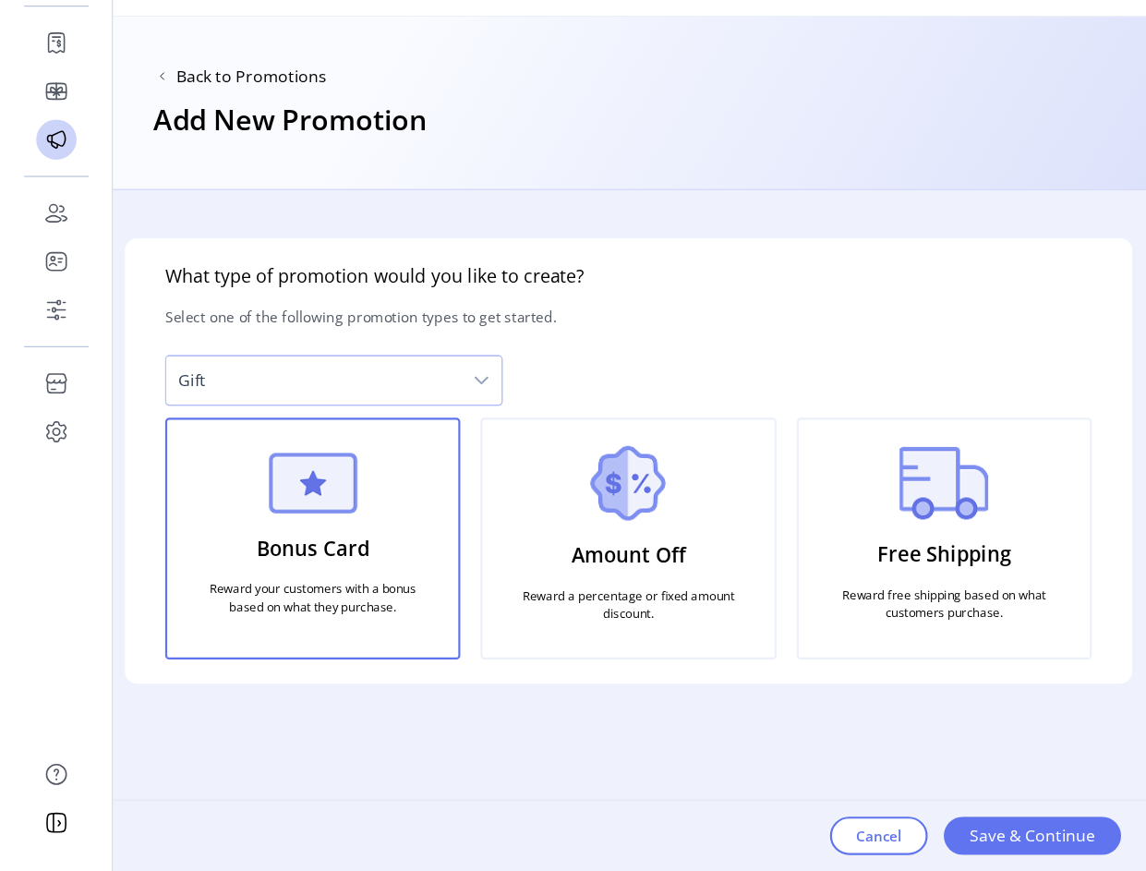
click at [973, 741] on span "Save & Continue" at bounding box center [946, 839] width 115 height 22
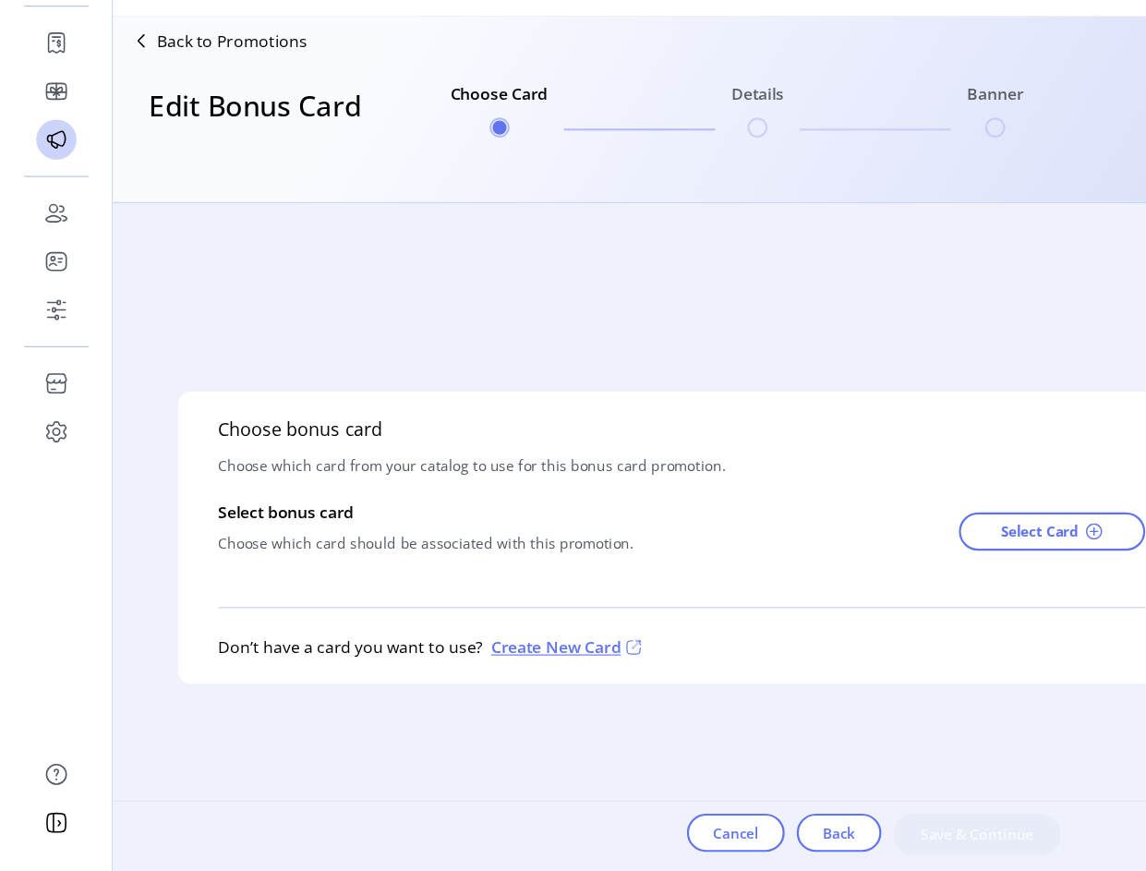
click at [1002, 561] on span at bounding box center [1004, 559] width 15 height 15
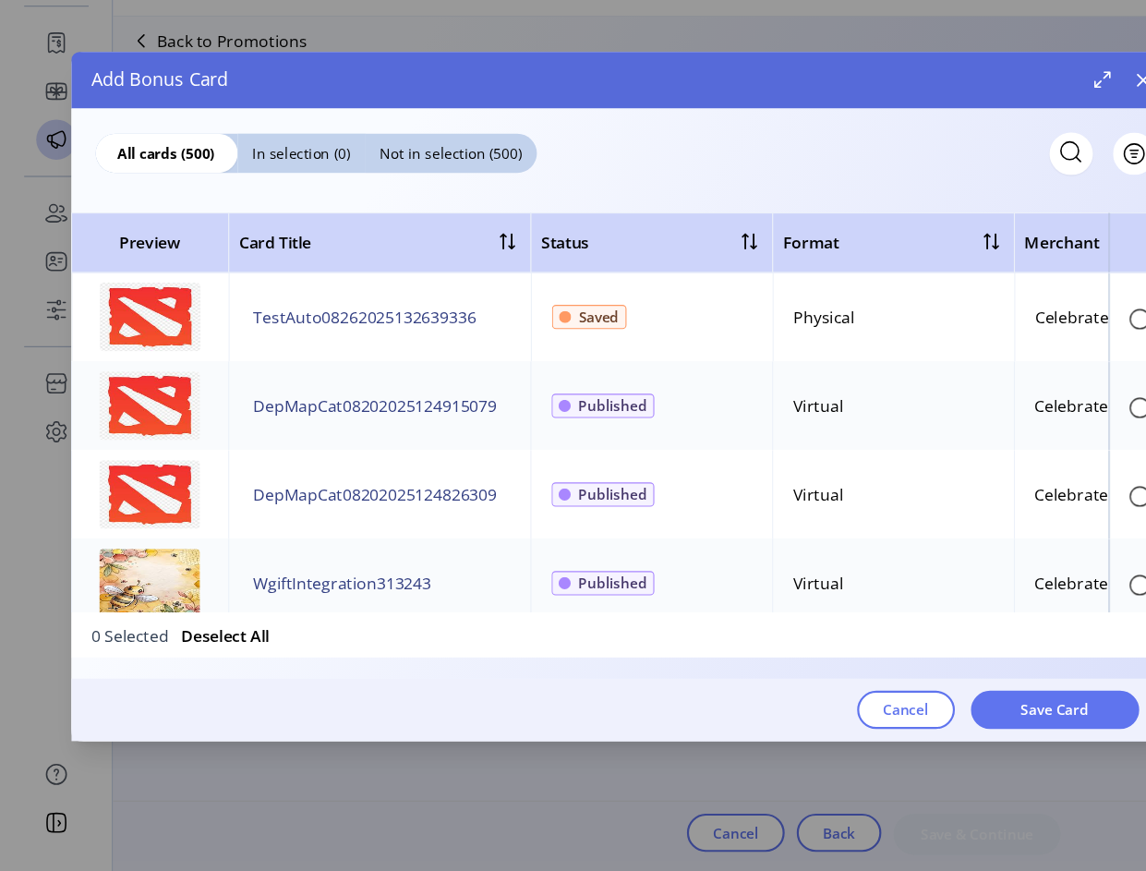
click at [1047, 145] on icon "button" at bounding box center [1048, 145] width 12 height 12
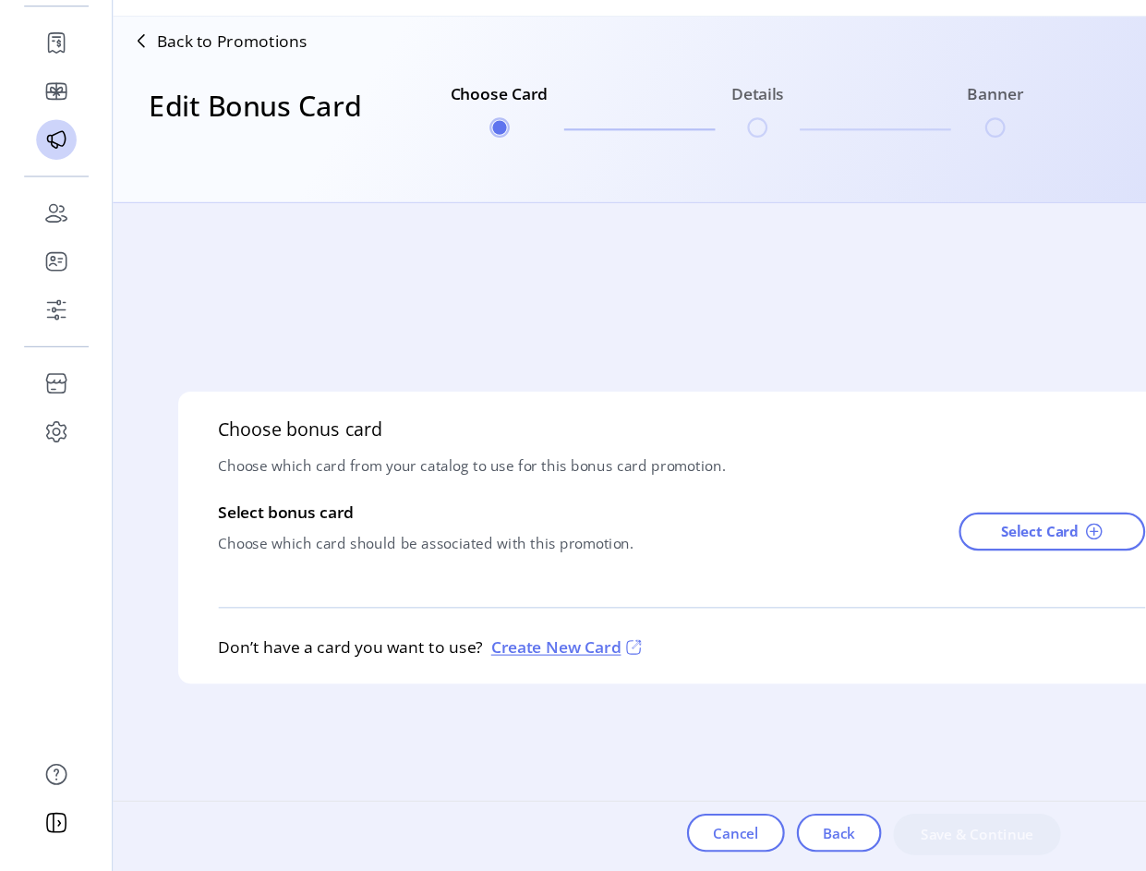
click at [204, 112] on p "Back to Promotions" at bounding box center [213, 110] width 138 height 22
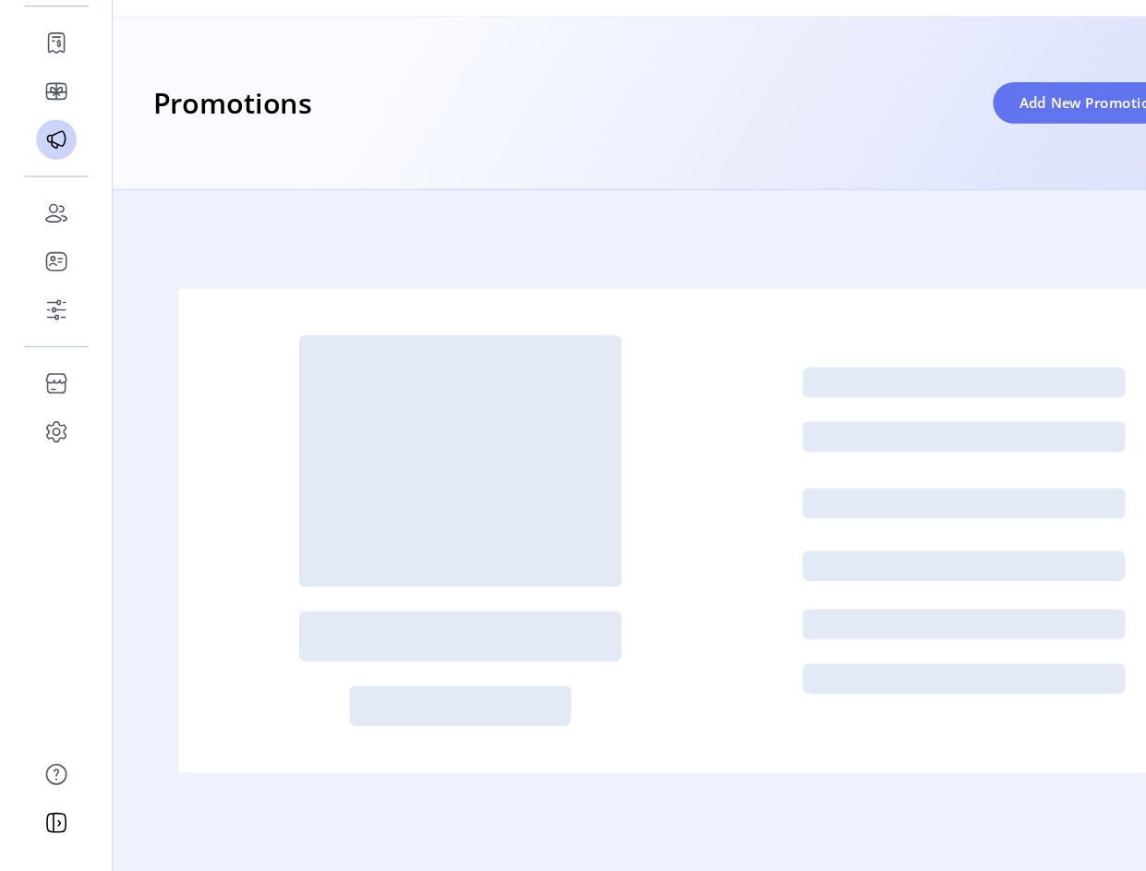
click at [981, 165] on span "Add New Promotion" at bounding box center [999, 166] width 128 height 19
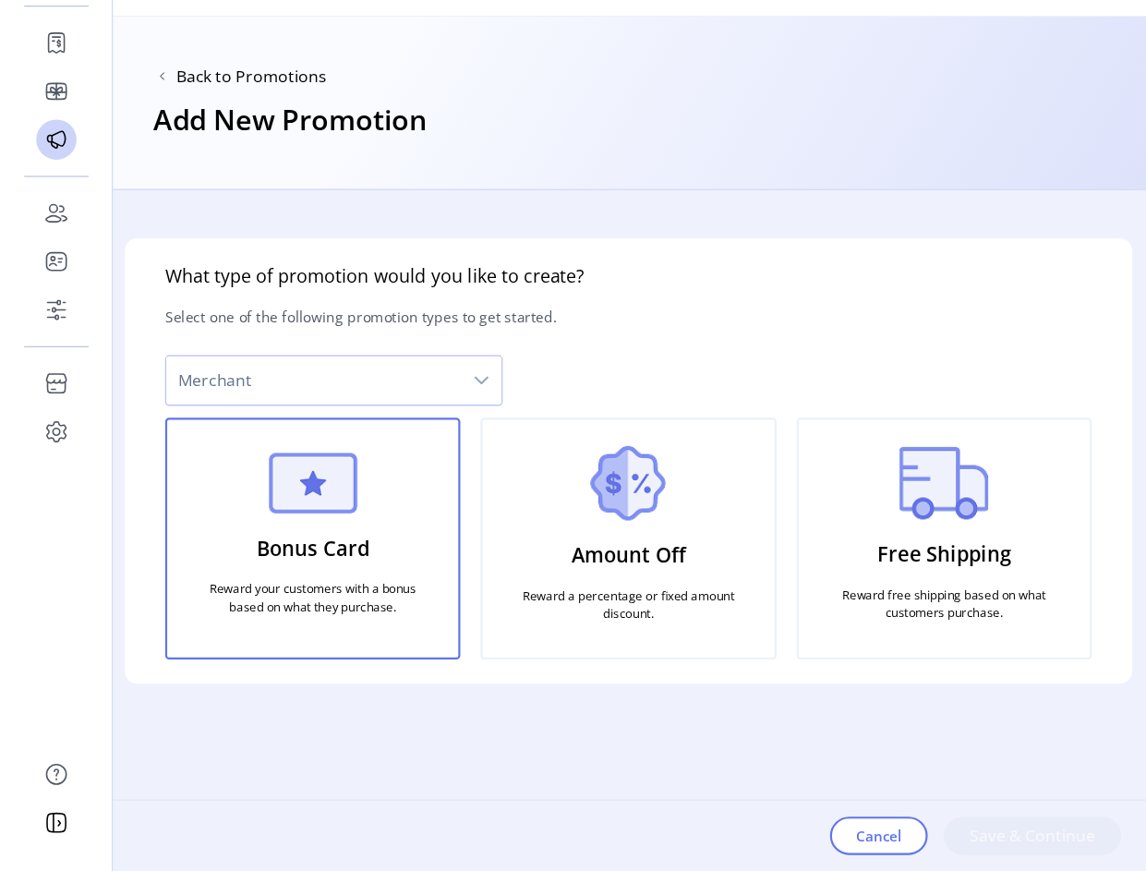
click at [417, 428] on span "Merchant" at bounding box center [287, 421] width 271 height 44
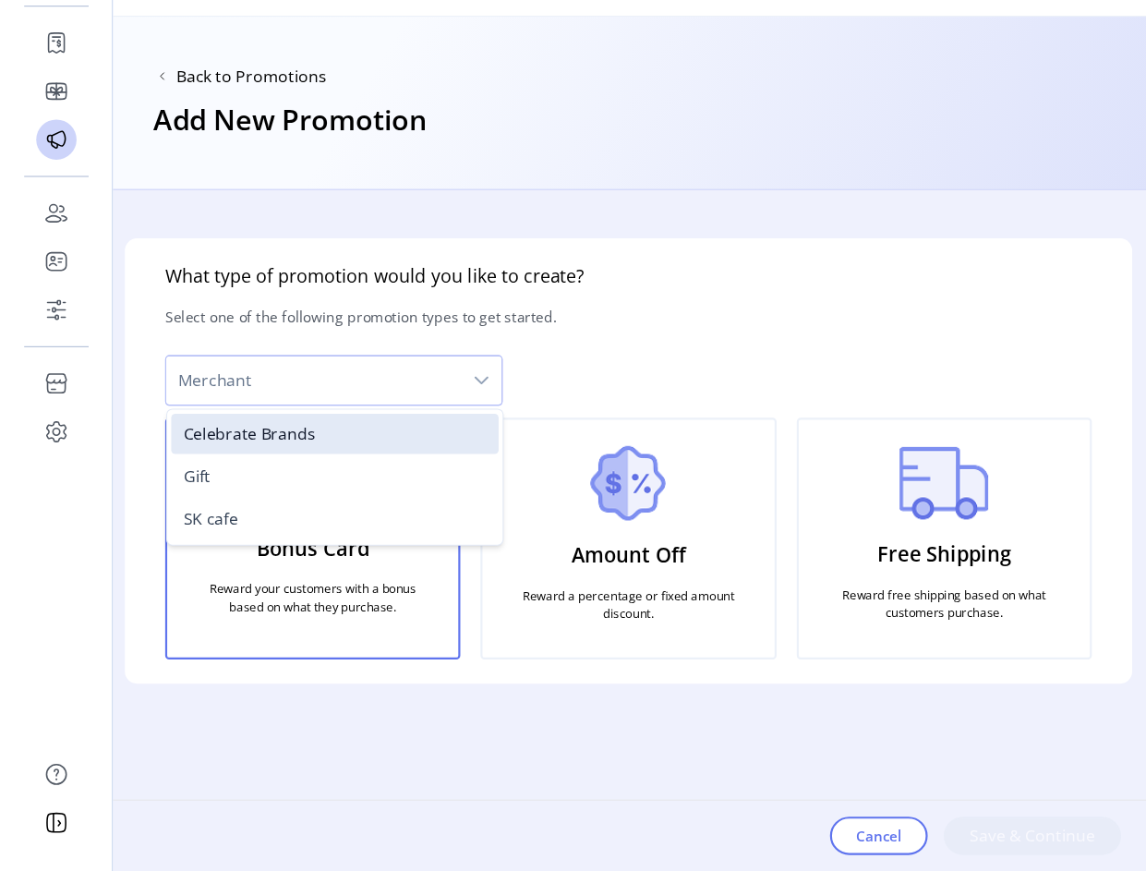
click at [215, 550] on span "SK cafe" at bounding box center [193, 548] width 50 height 20
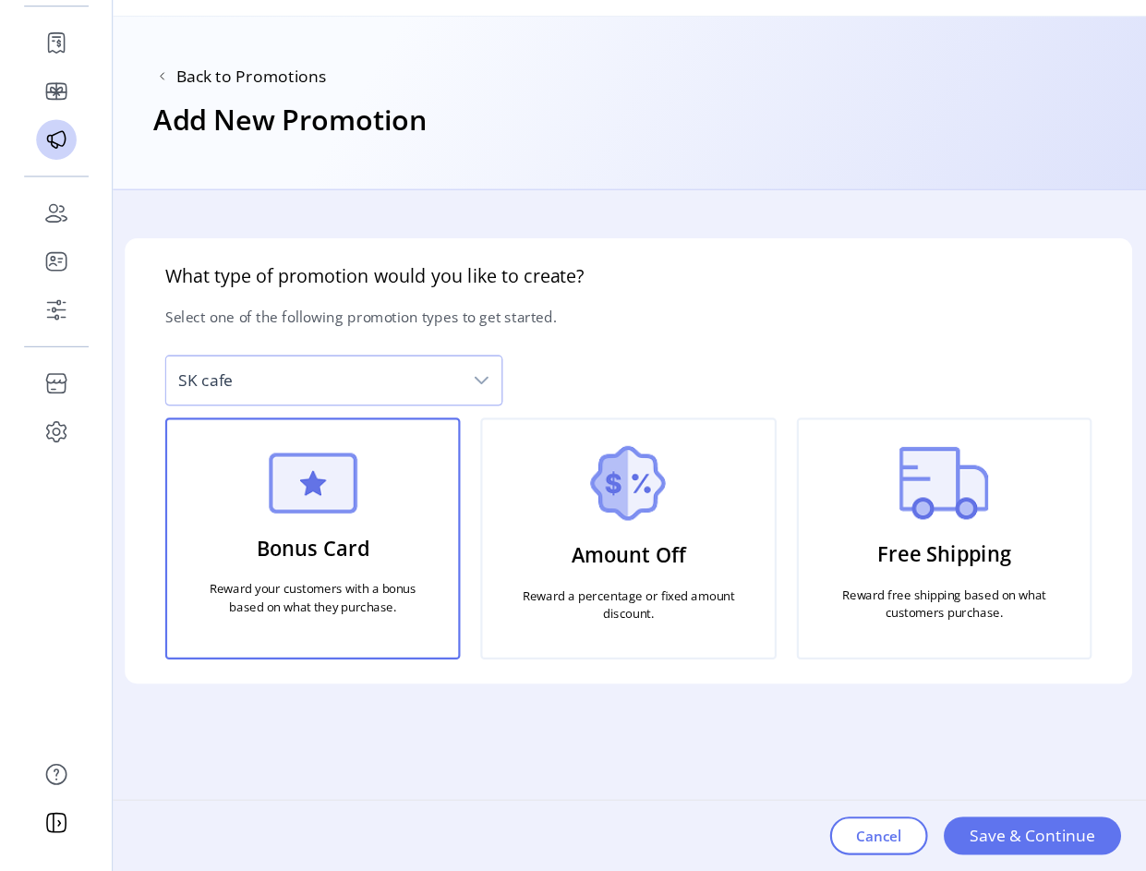
click at [936, 741] on span "Save & Continue" at bounding box center [946, 839] width 115 height 22
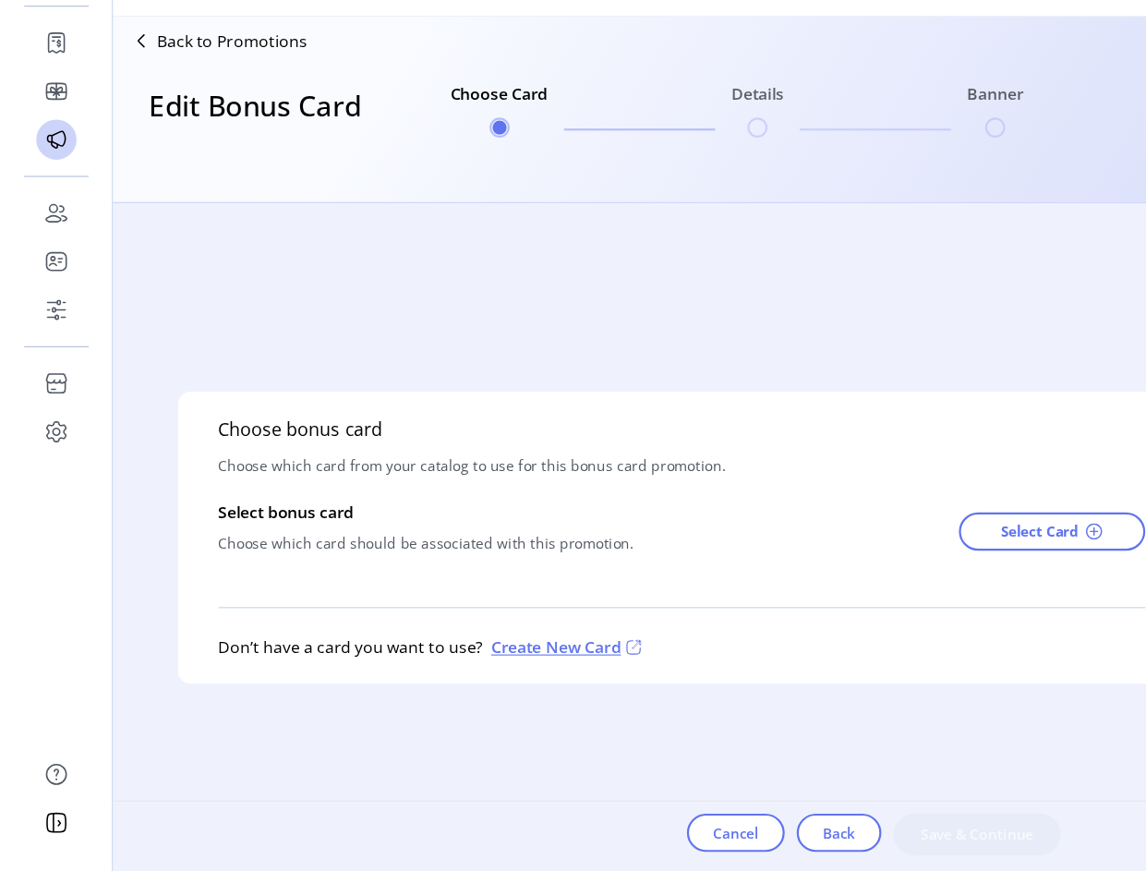
click at [976, 556] on span "Select Card" at bounding box center [953, 559] width 71 height 19
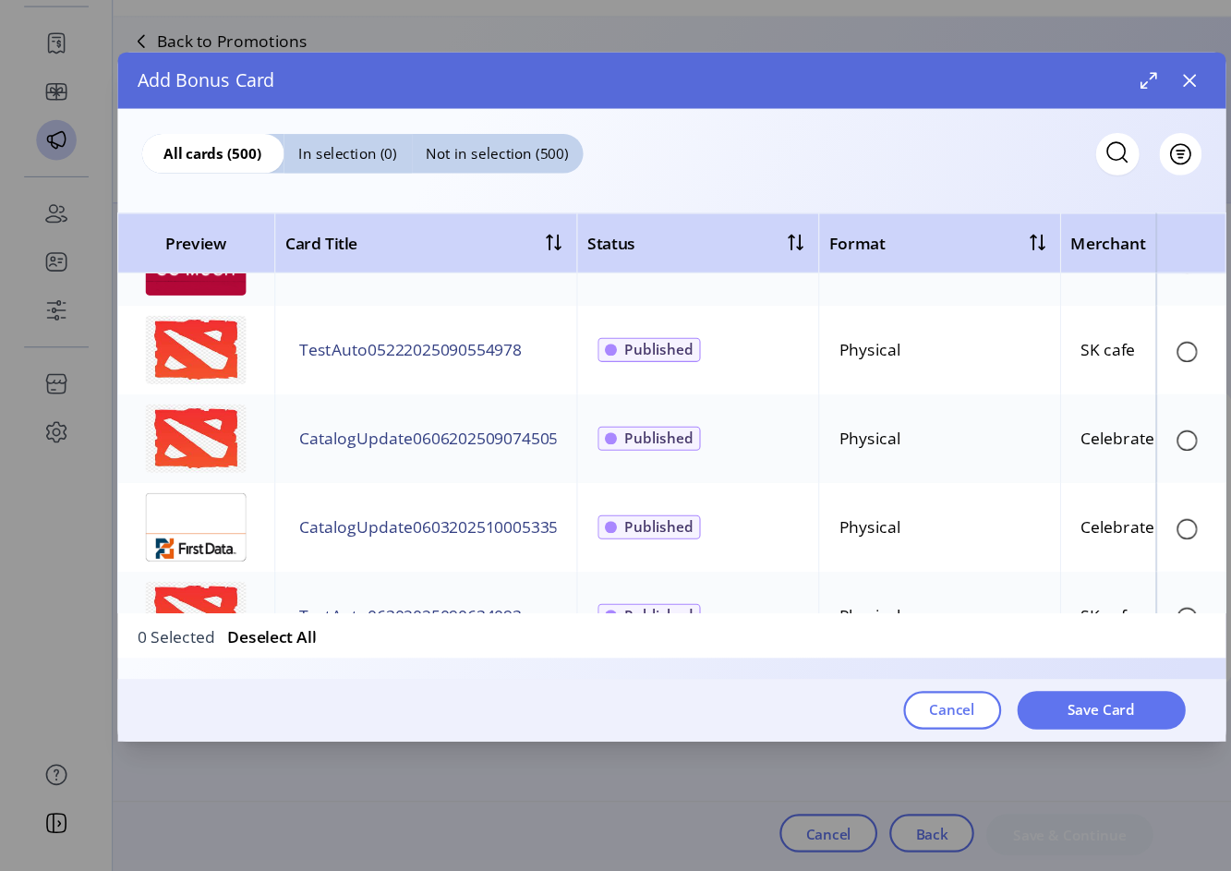
click at [1091, 157] on button "button" at bounding box center [1091, 146] width 30 height 30
